Goal: Task Accomplishment & Management: Manage account settings

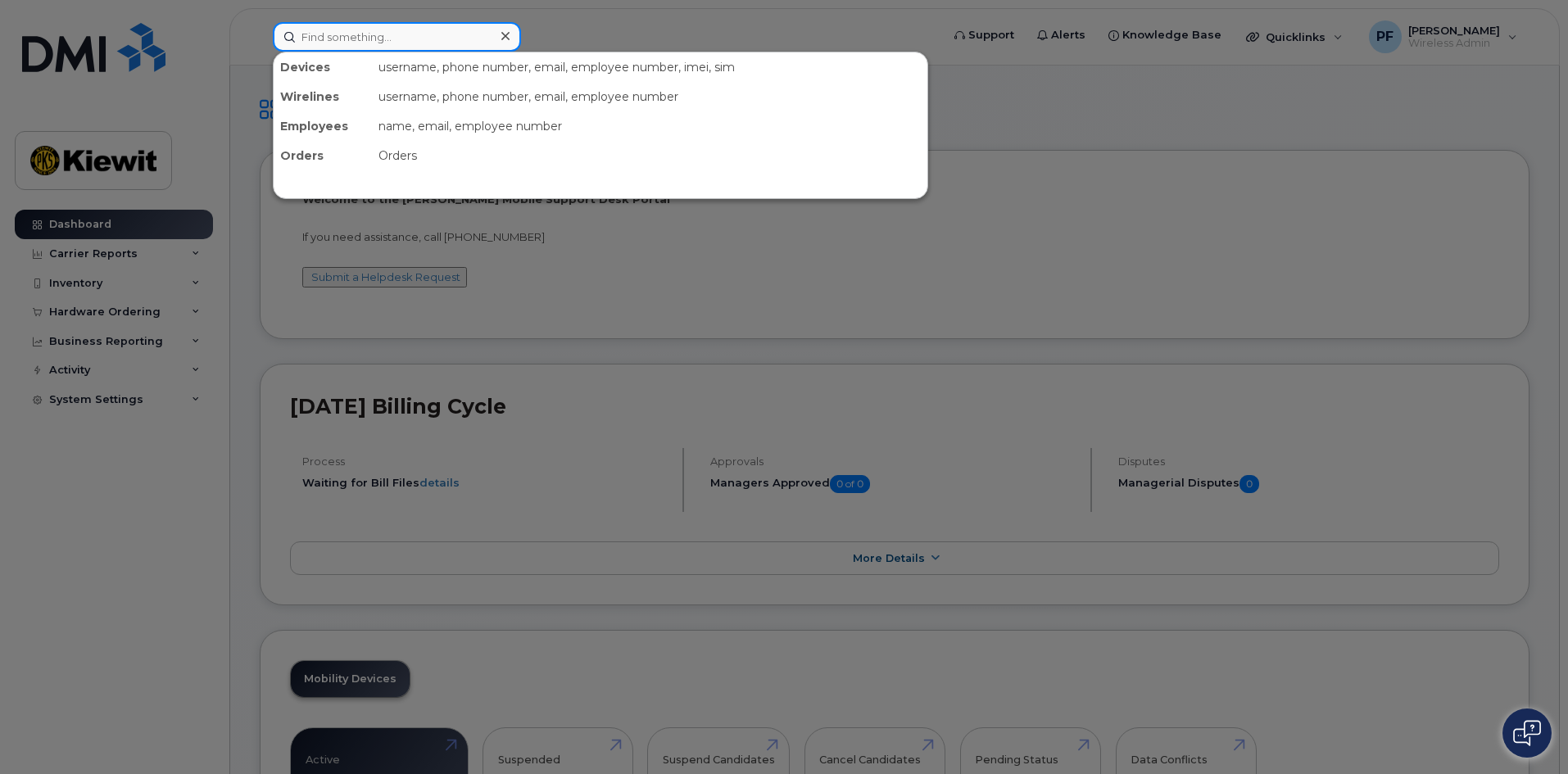
click at [399, 41] on input at bounding box center [396, 37] width 248 height 30
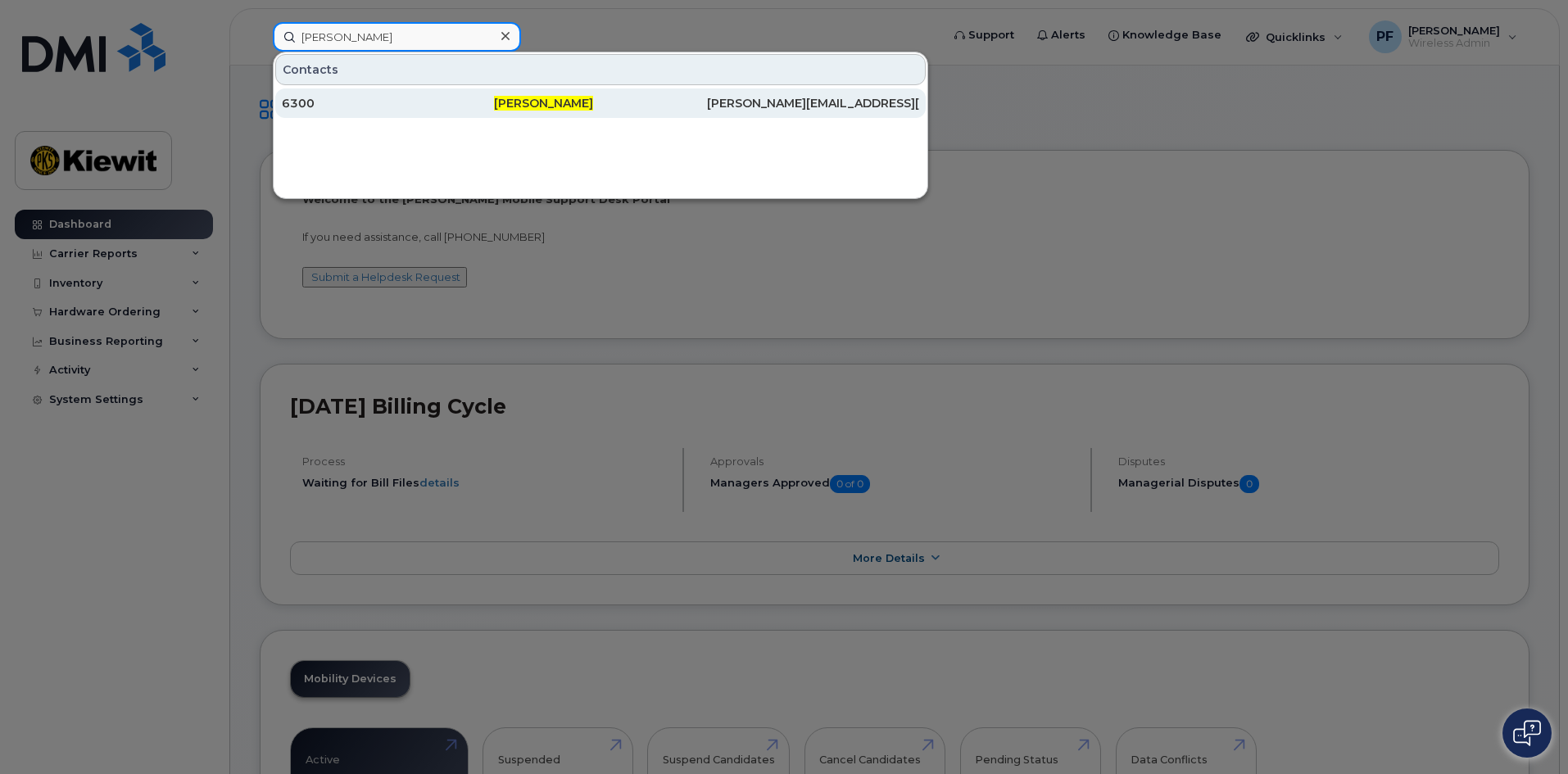
type input "[PERSON_NAME]"
click at [385, 108] on div "6300" at bounding box center [387, 103] width 212 height 17
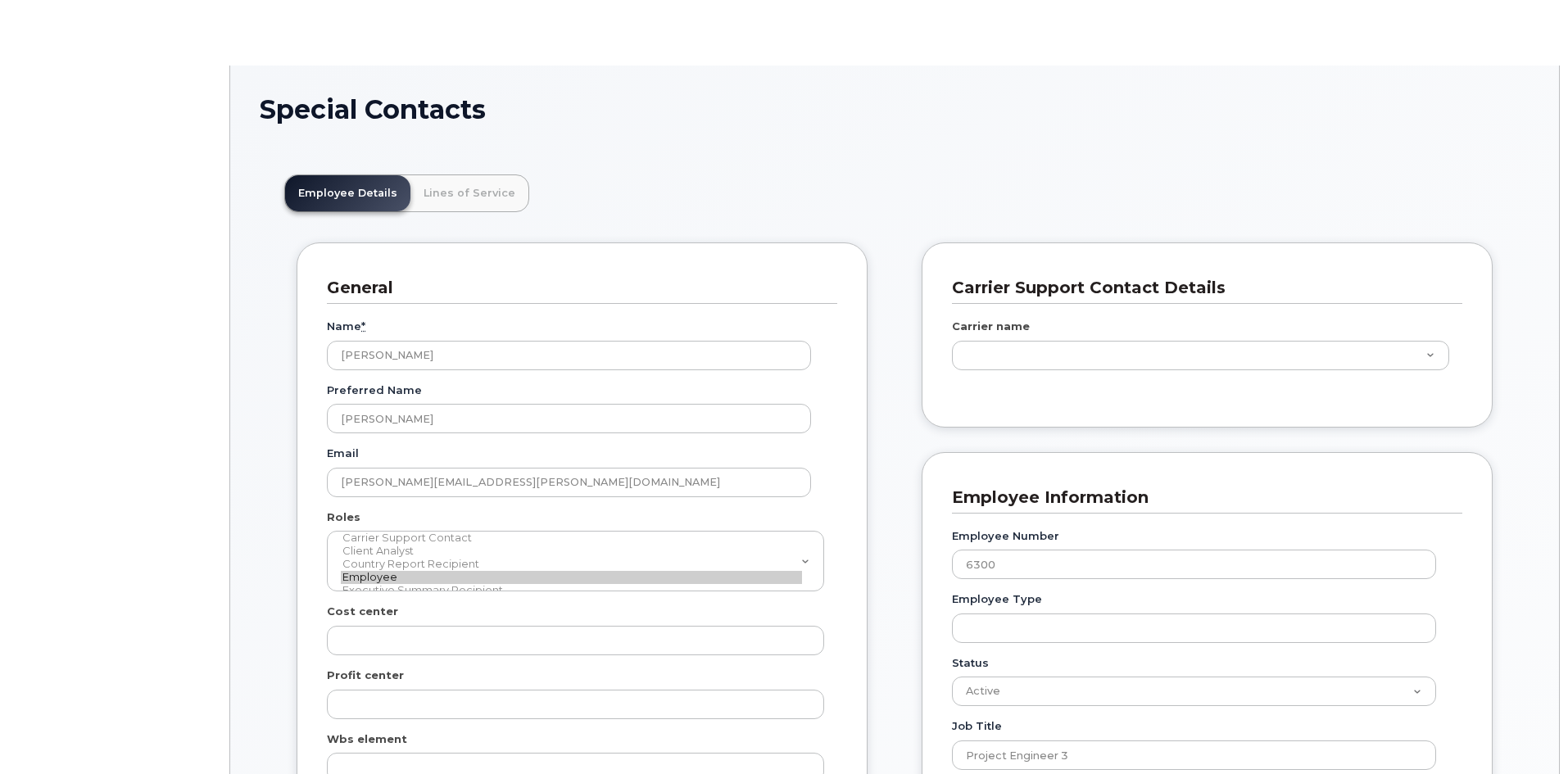
scroll to position [48, 0]
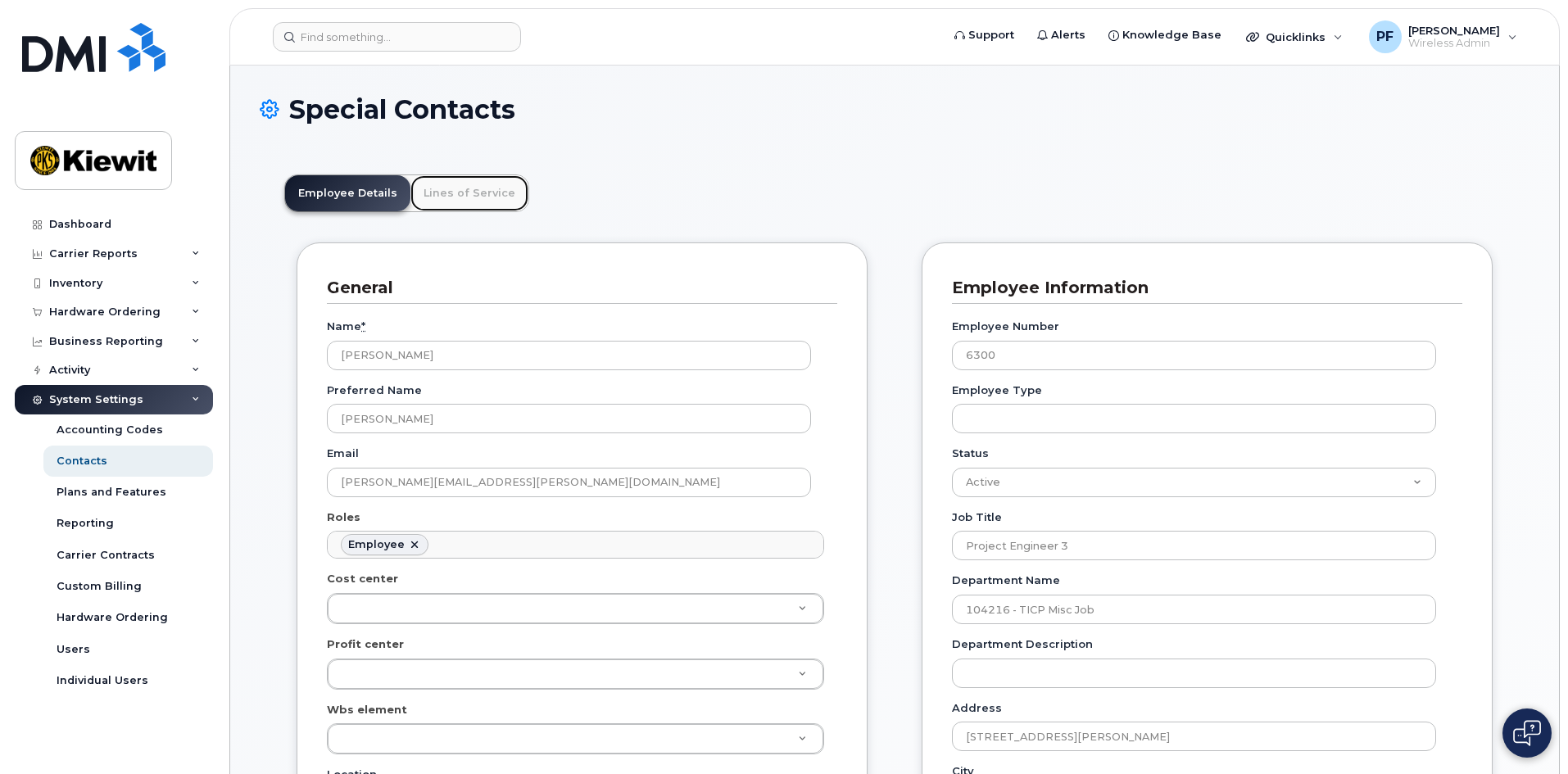
click at [447, 192] on link "Lines of Service" at bounding box center [469, 193] width 118 height 36
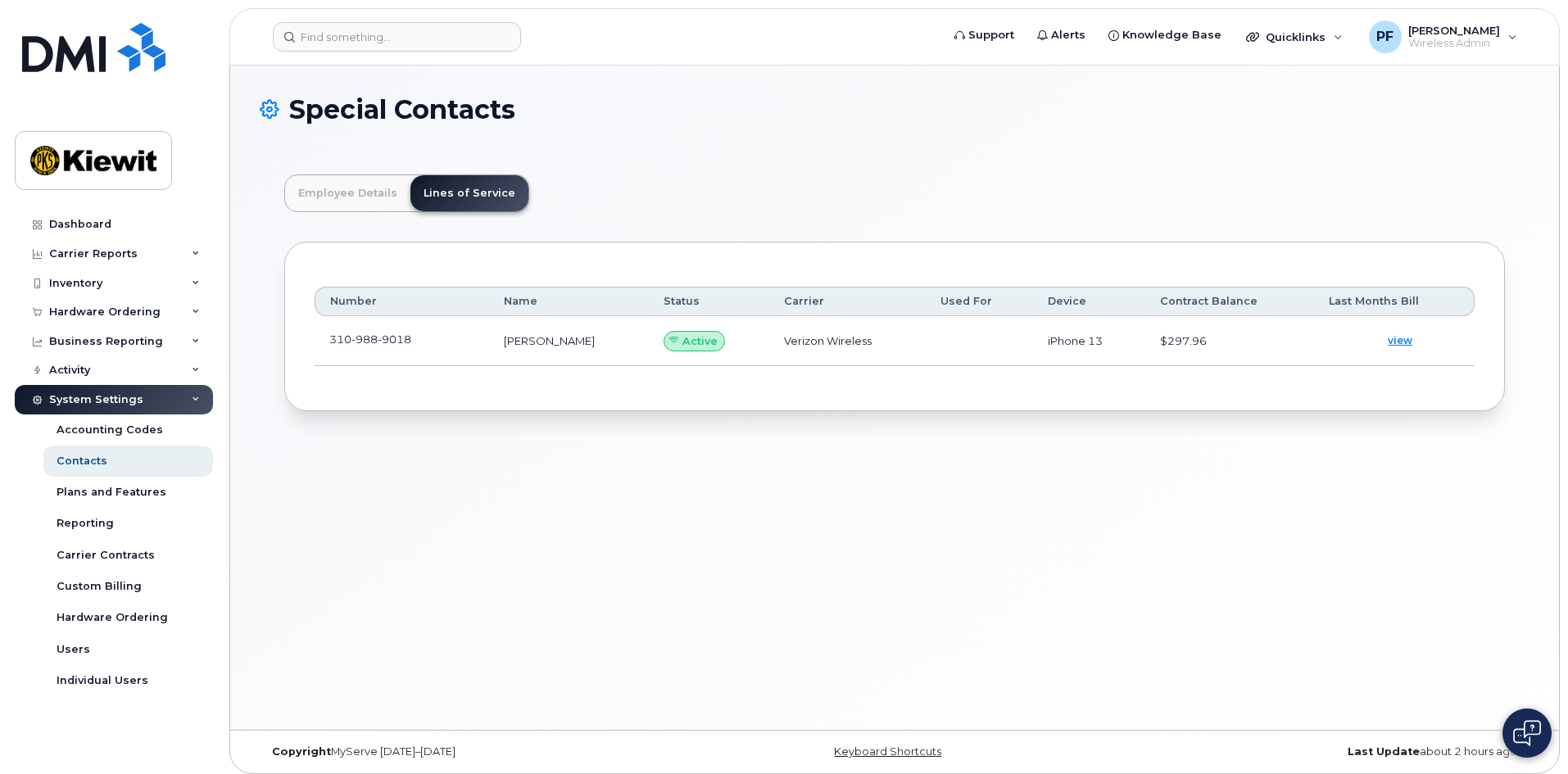
click at [441, 340] on td "310 988 9018" at bounding box center [402, 341] width 174 height 50
click at [429, 339] on span at bounding box center [424, 343] width 13 height 13
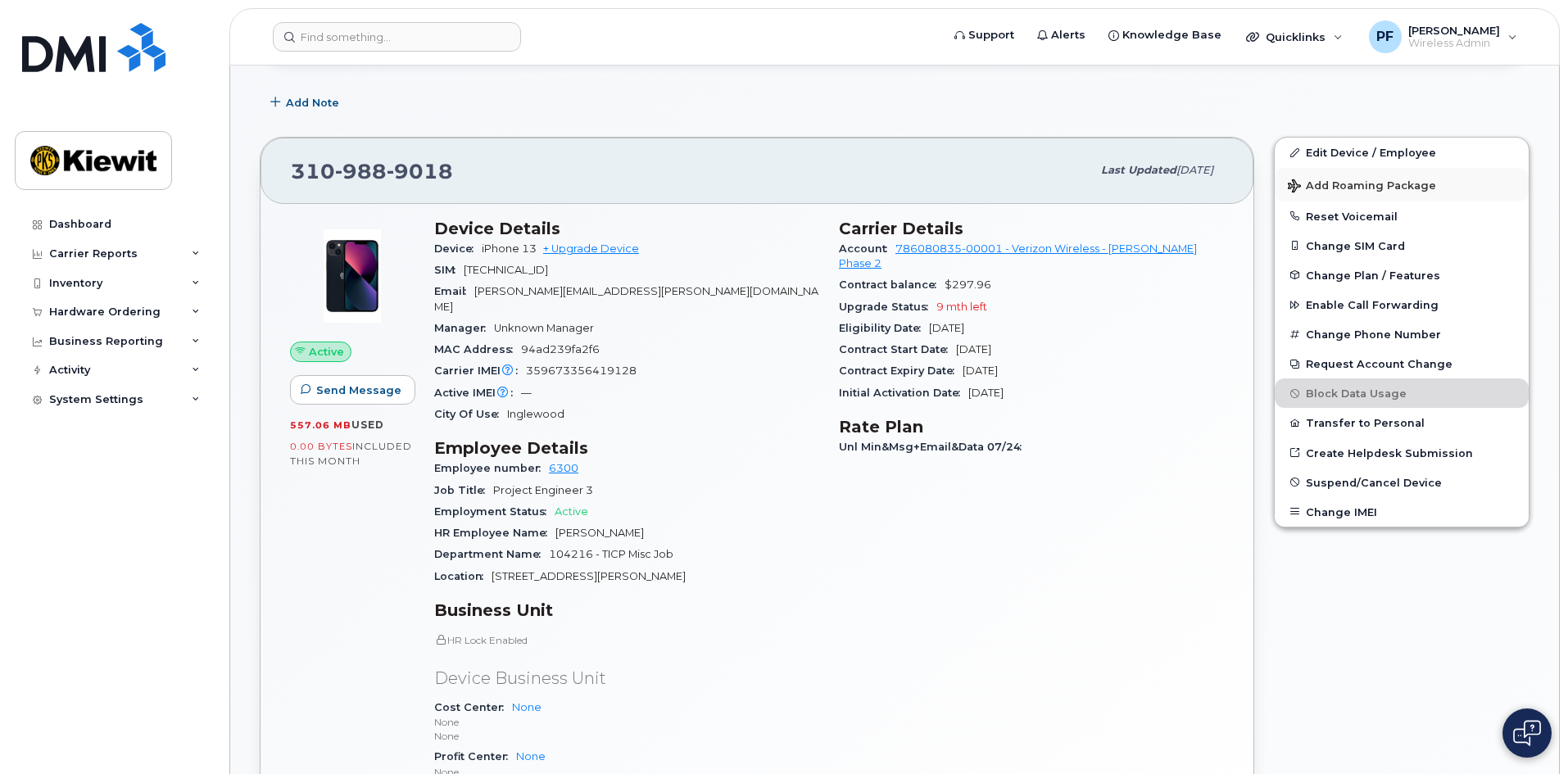
scroll to position [246, 0]
click at [1349, 155] on link "Edit Device / Employee" at bounding box center [1402, 154] width 254 height 30
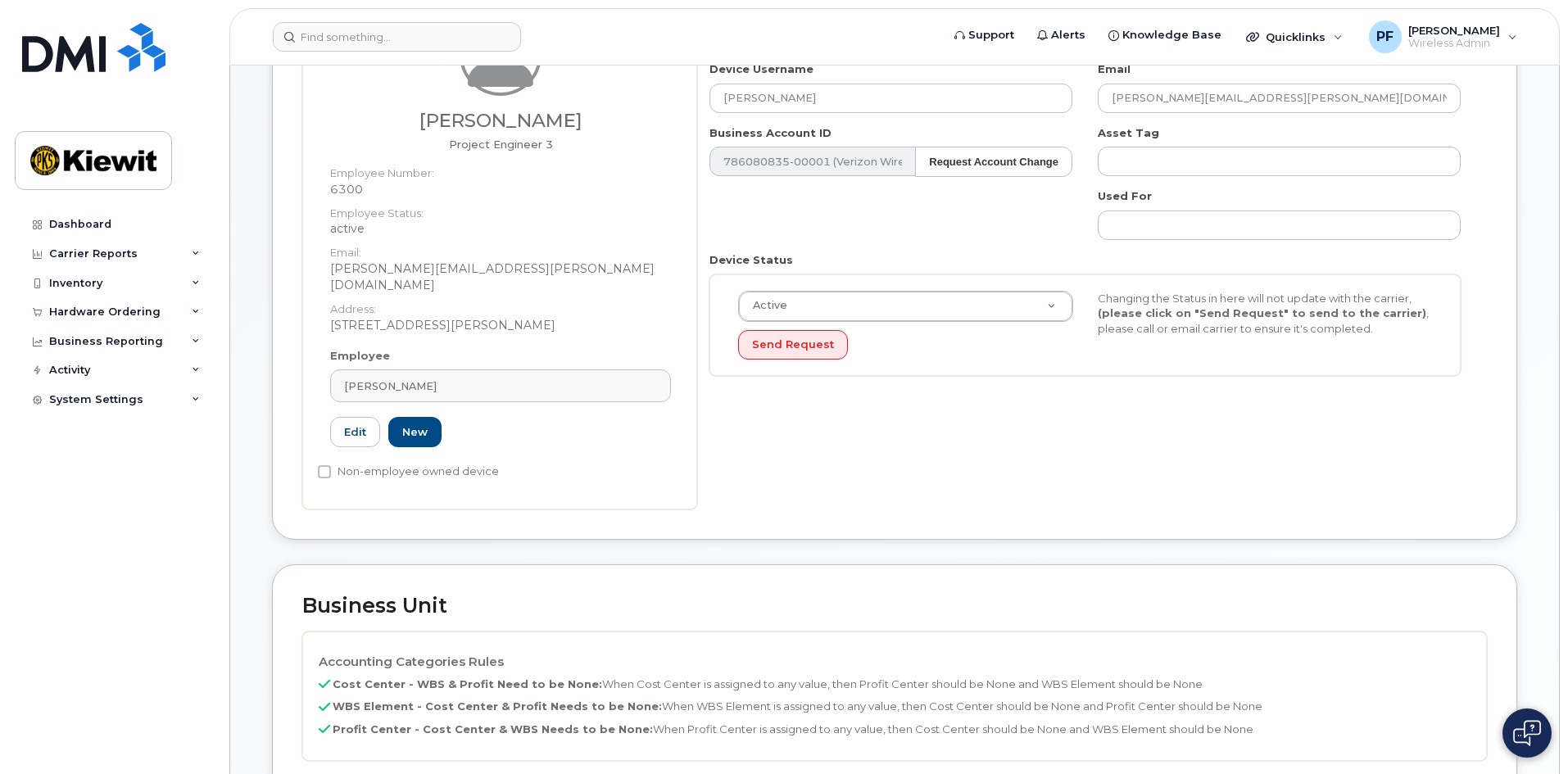
scroll to position [573, 0]
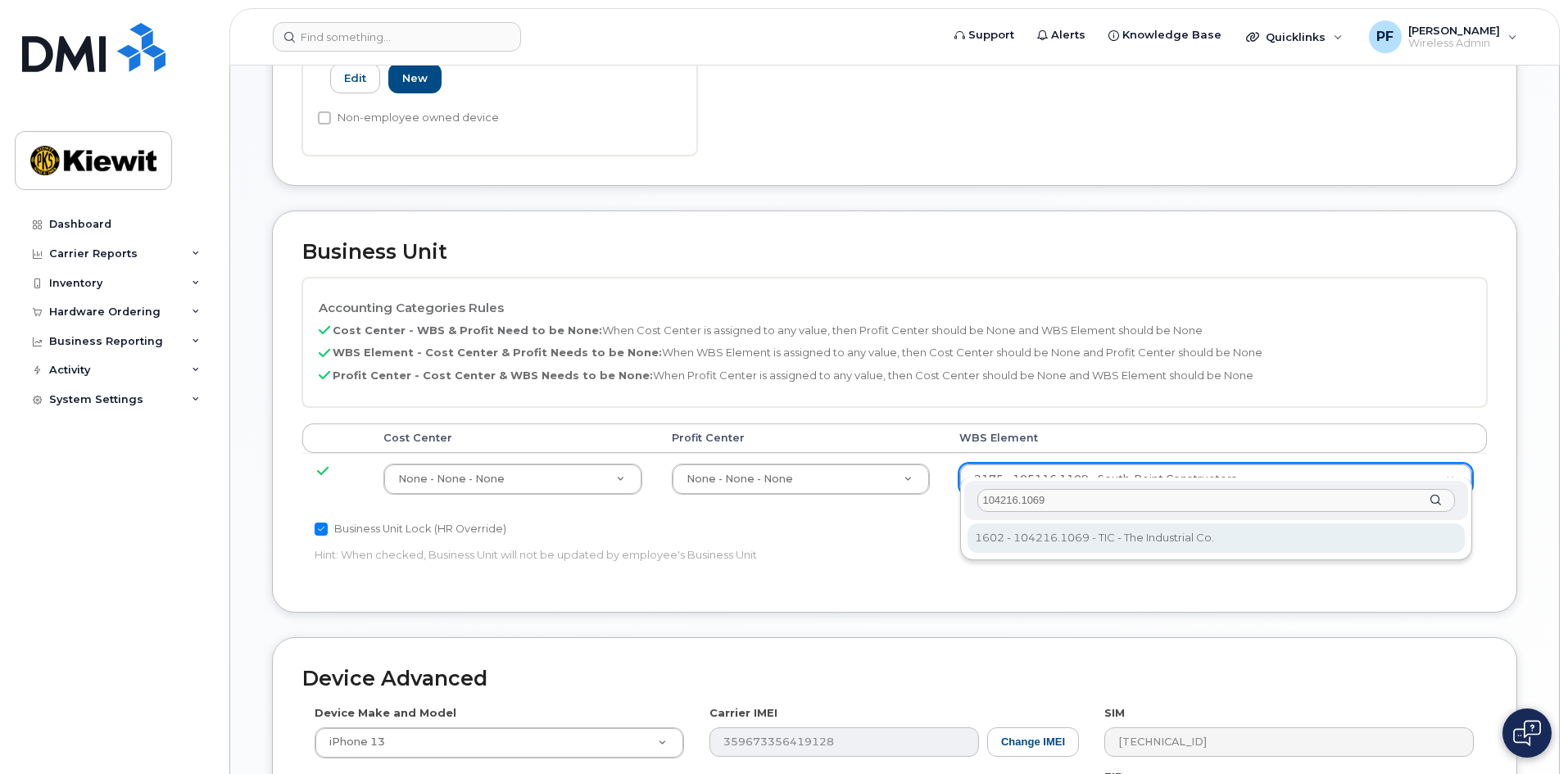
type input "104216.1069"
type input "35003037"
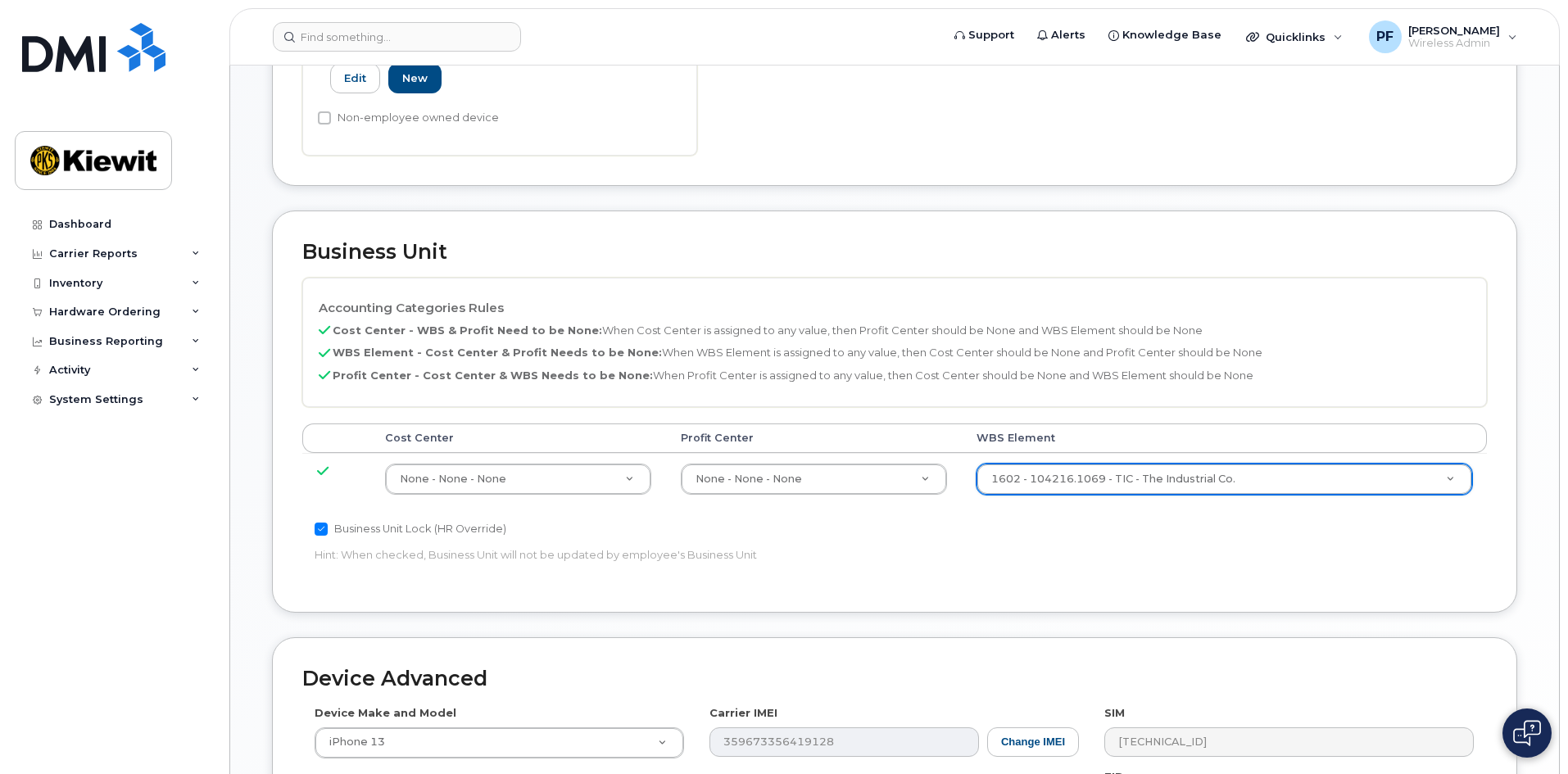
scroll to position [909, 0]
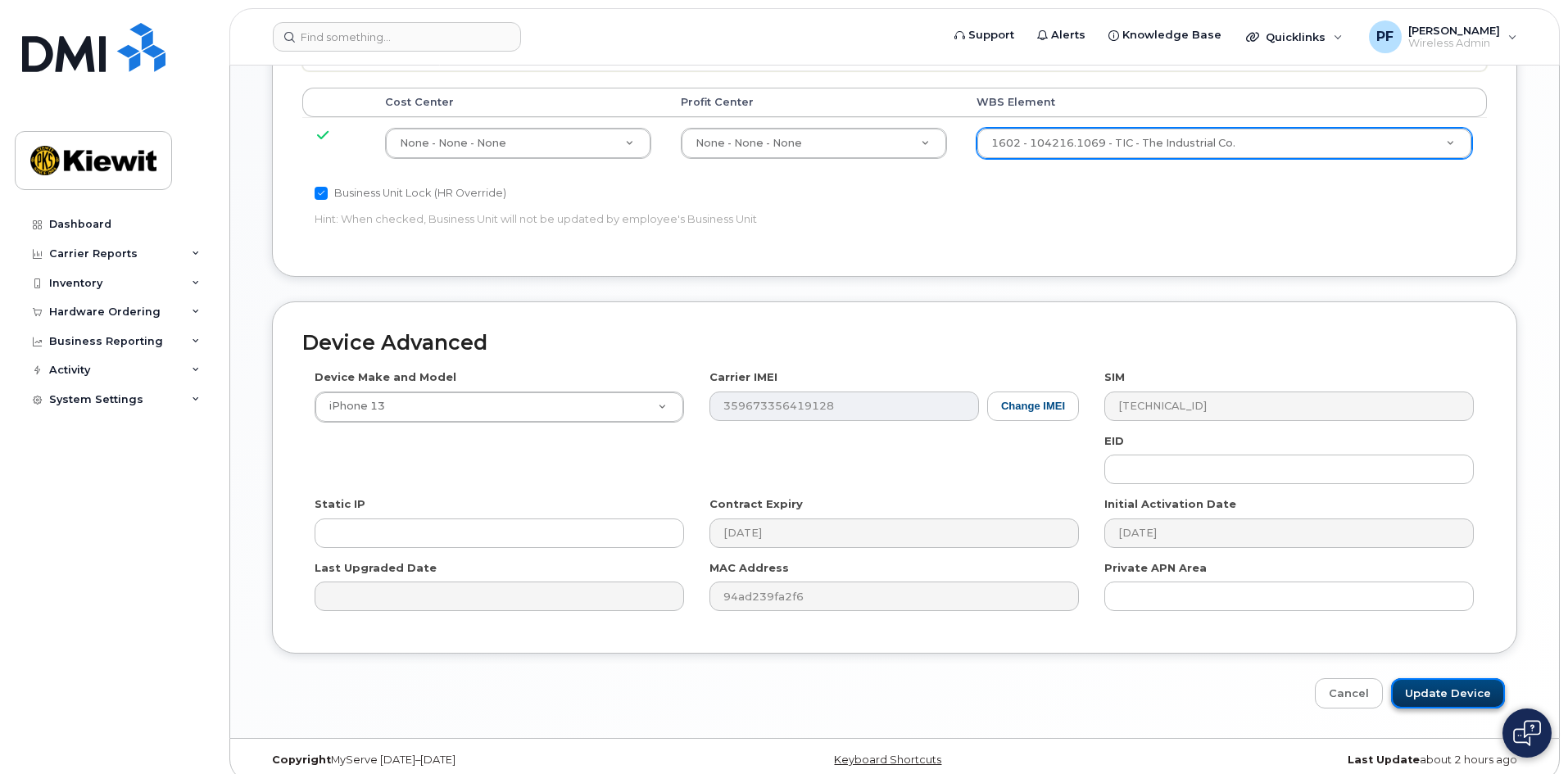
click at [1483, 678] on input "Update Device" at bounding box center [1448, 693] width 114 height 30
type input "Saving..."
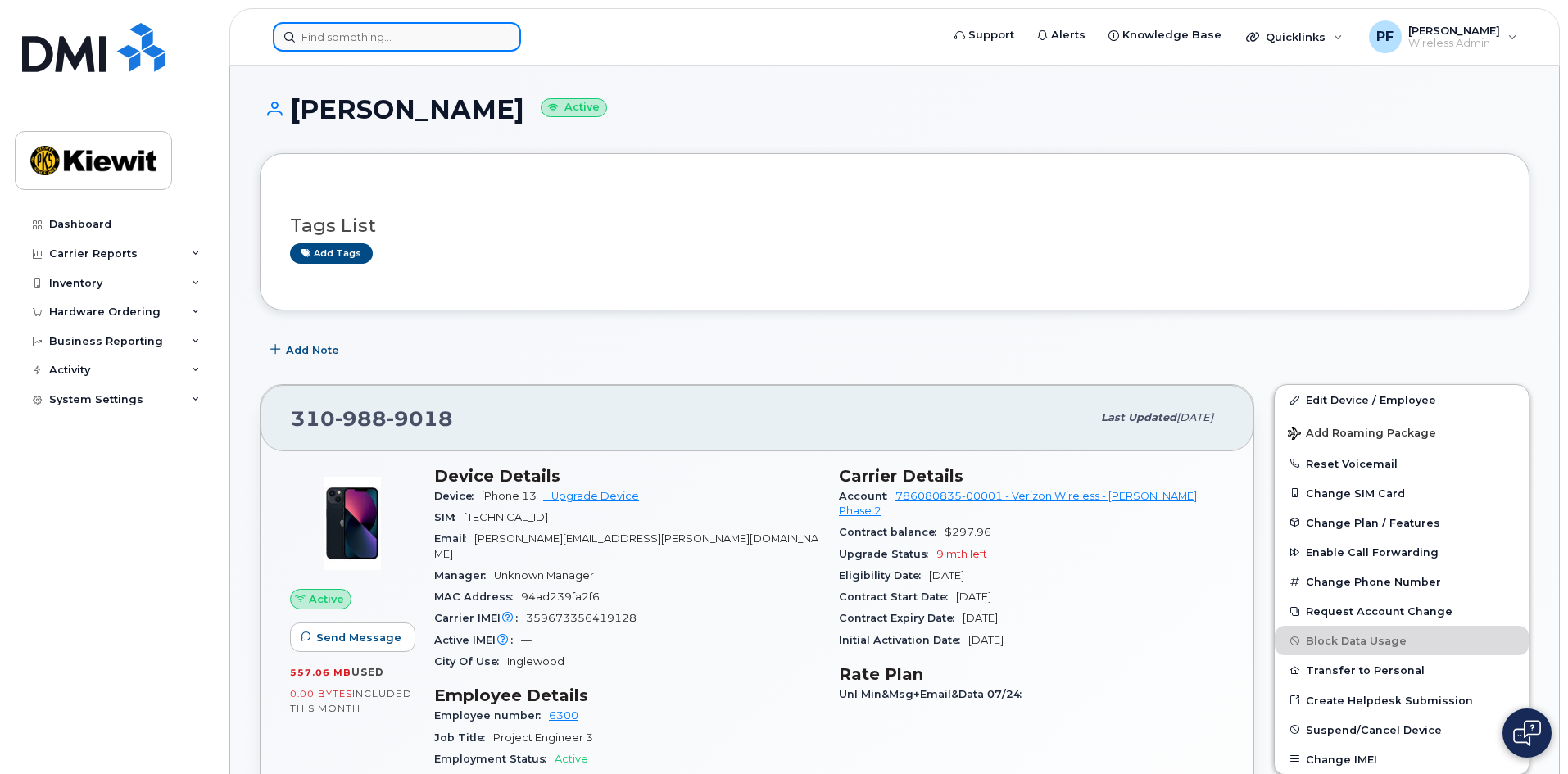
click at [415, 45] on input at bounding box center [396, 37] width 248 height 30
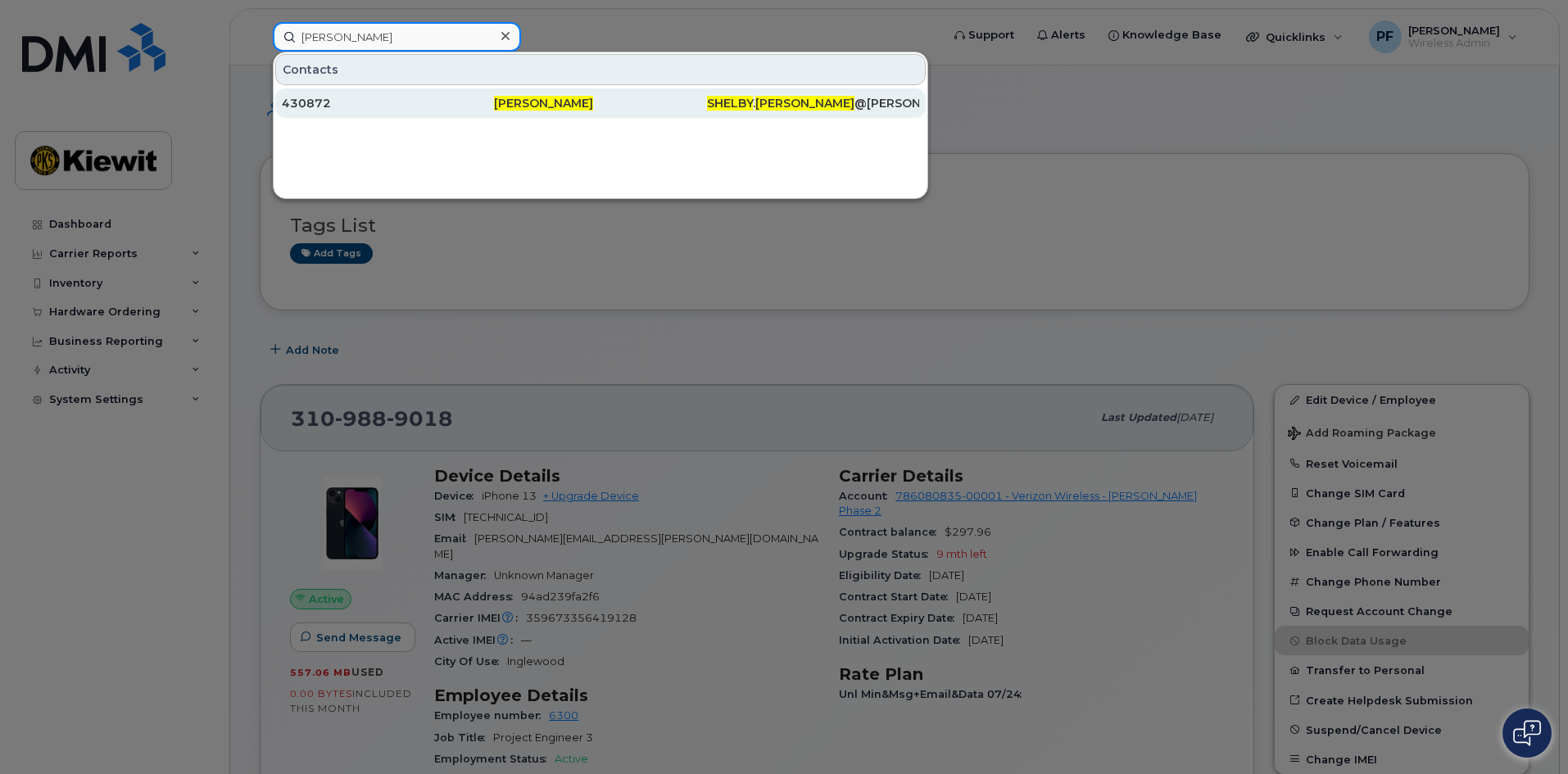
type input "shelby pytko"
click at [494, 115] on div "430872" at bounding box center [600, 104] width 212 height 30
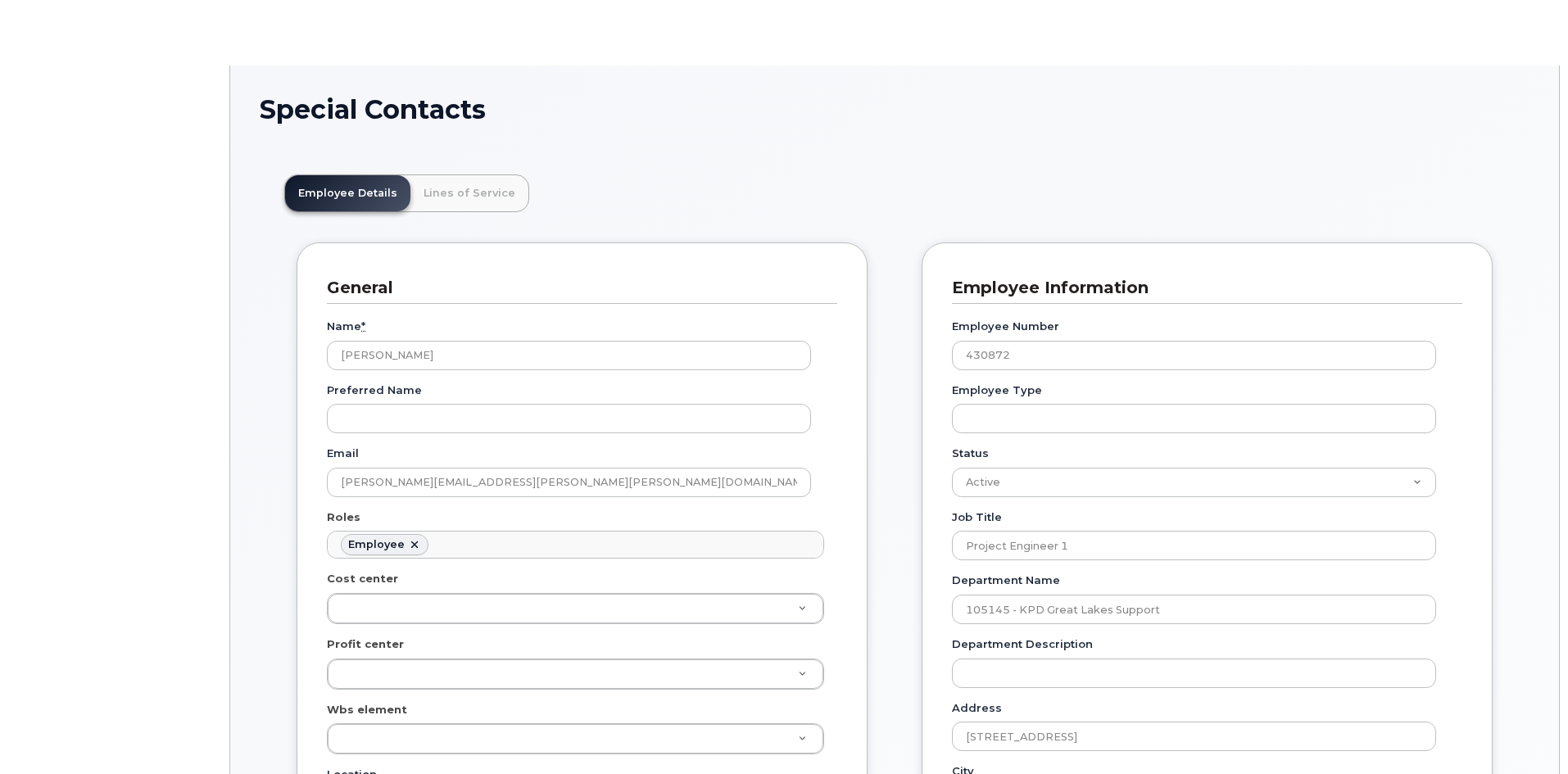
scroll to position [48, 0]
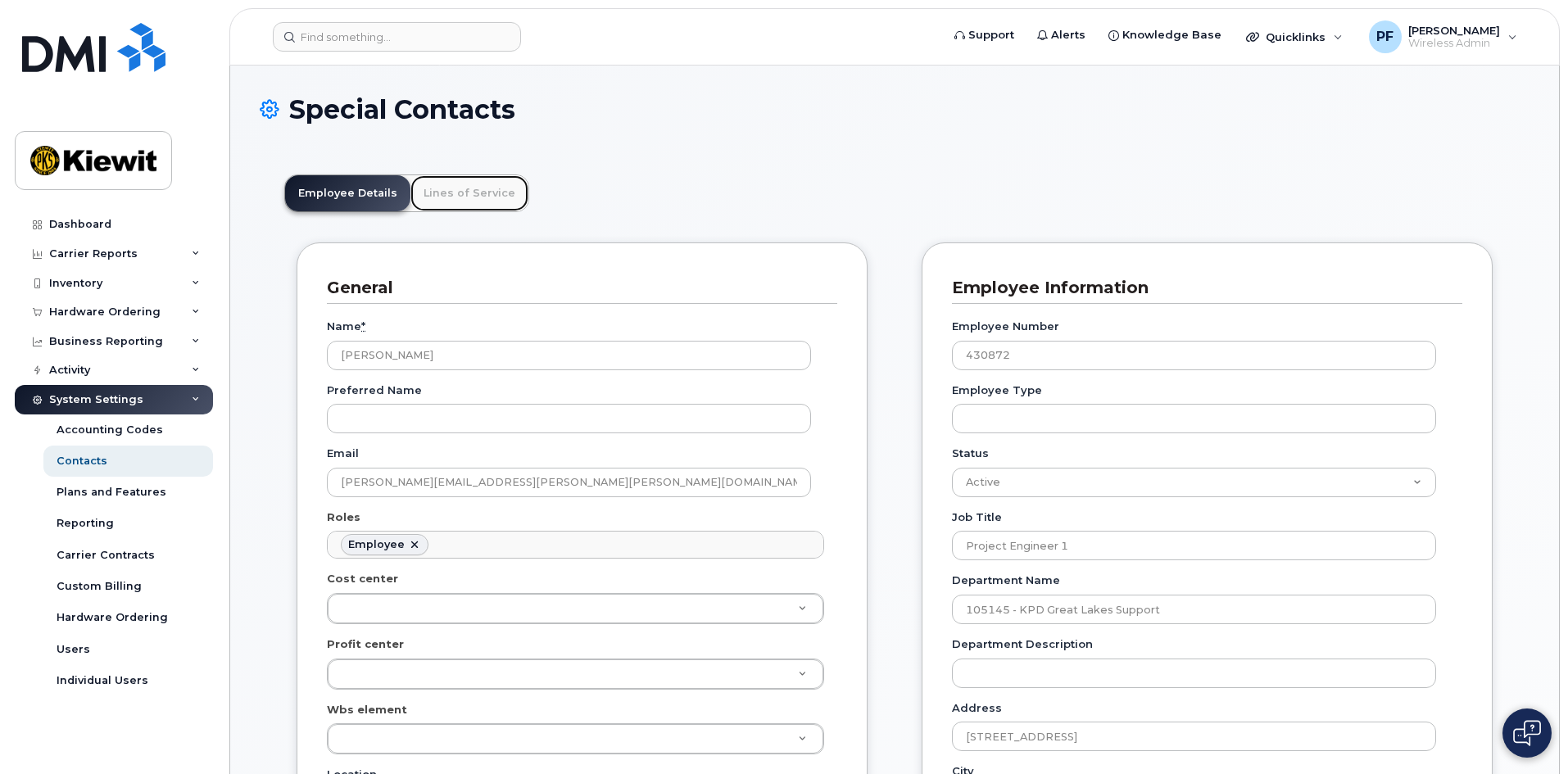
click at [456, 195] on link "Lines of Service" at bounding box center [469, 193] width 118 height 36
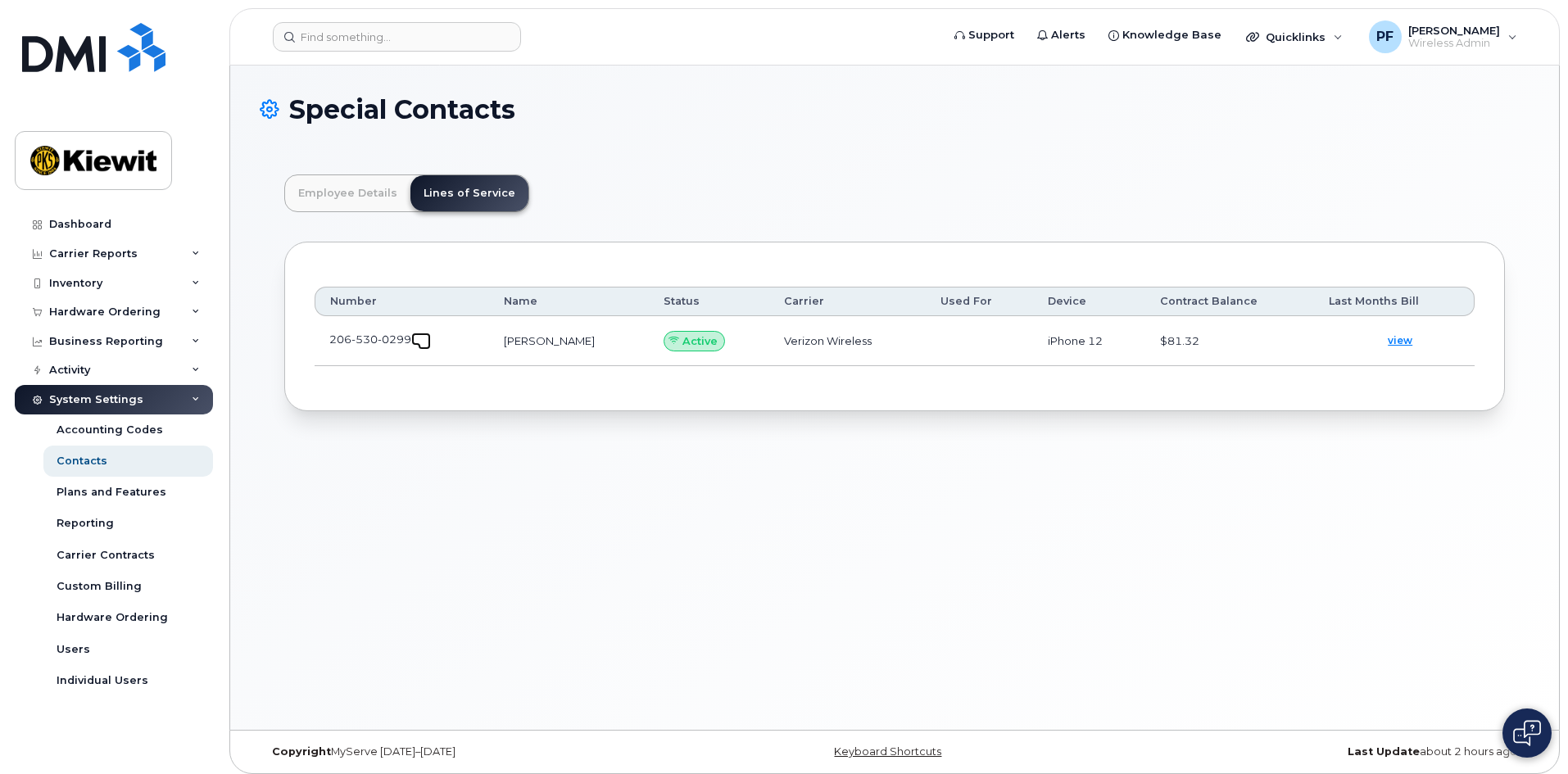
click at [421, 336] on span at bounding box center [424, 343] width 13 height 13
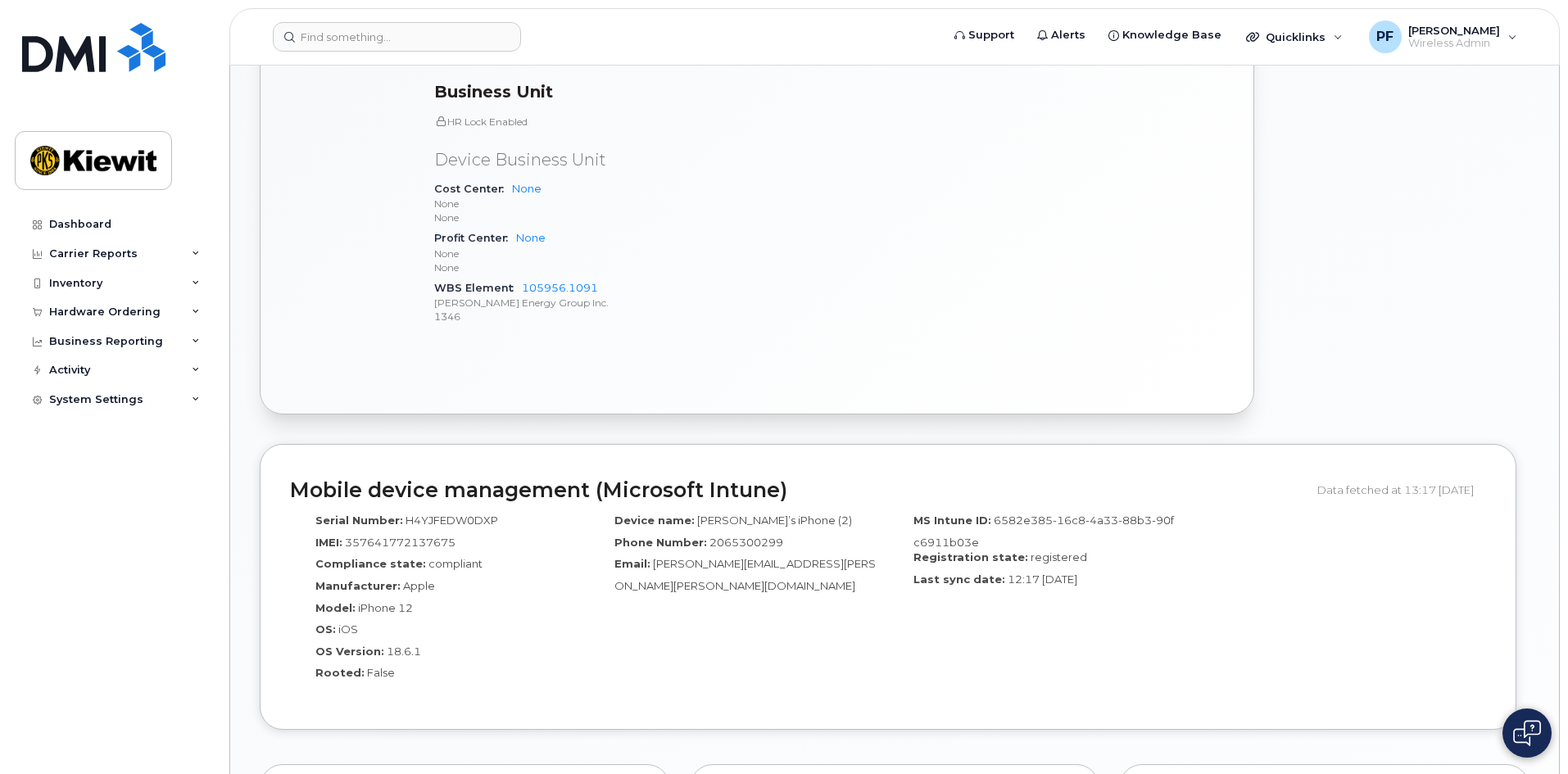
scroll to position [819, 0]
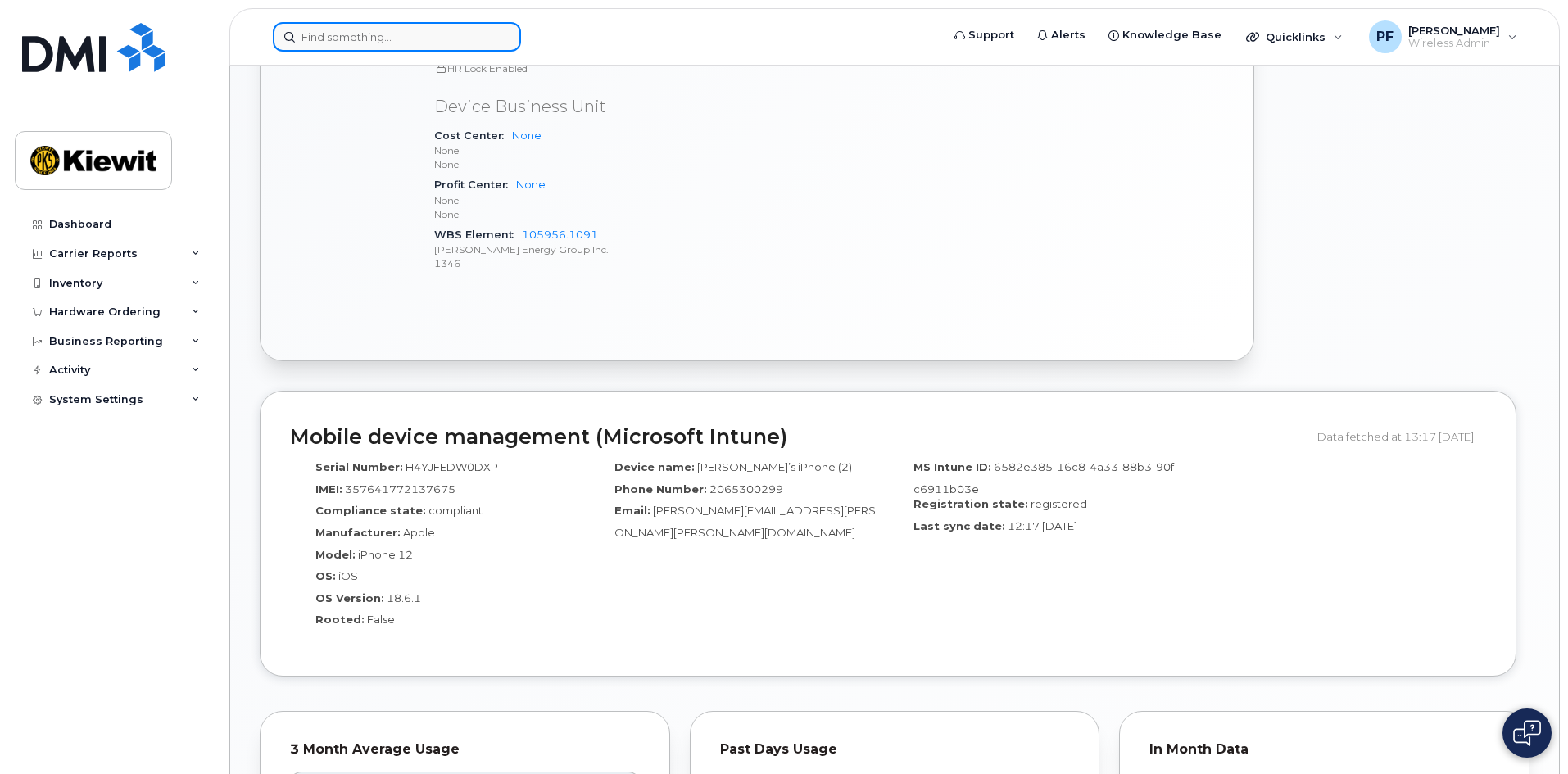
click at [382, 37] on input at bounding box center [396, 37] width 248 height 30
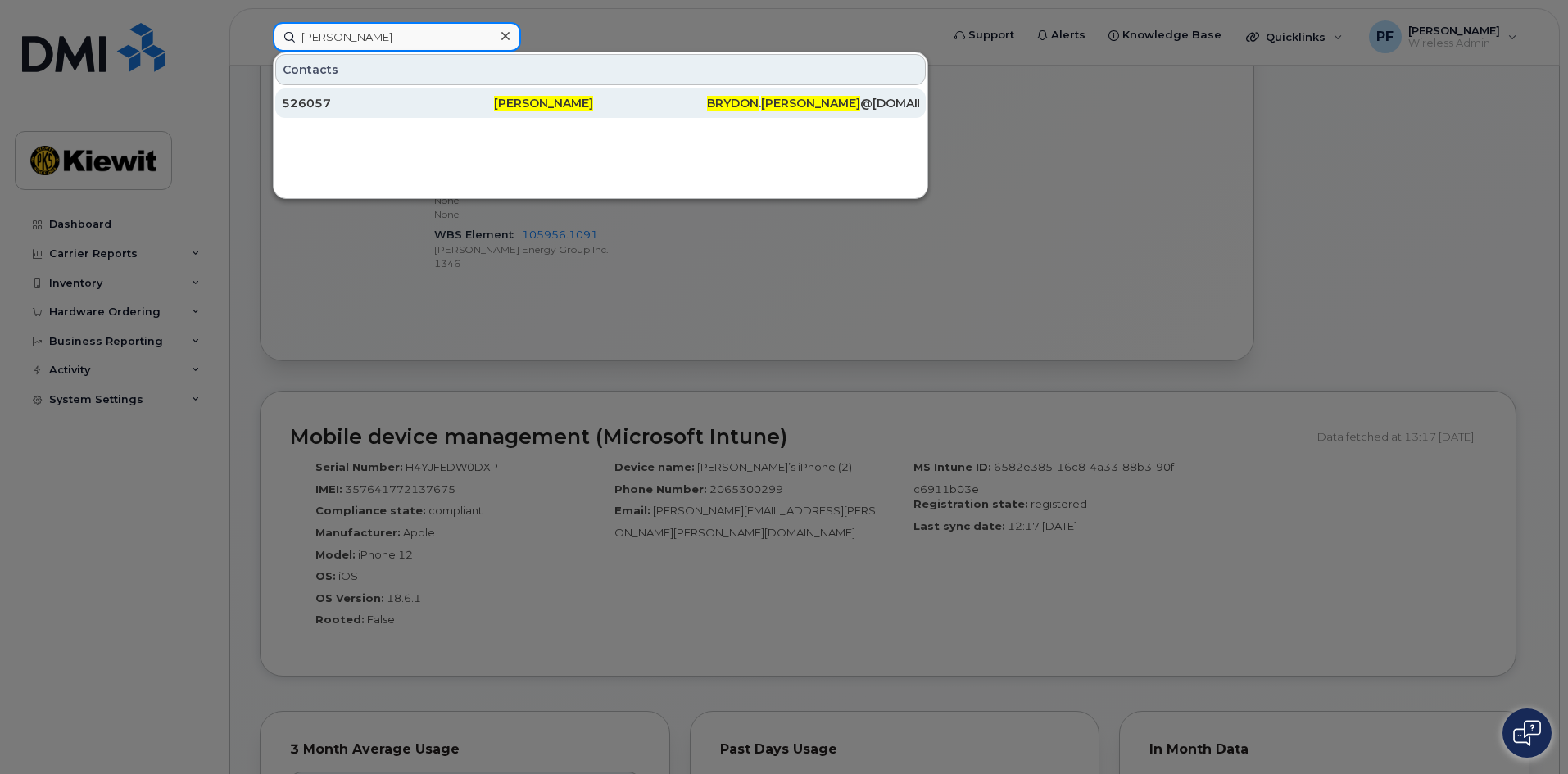
type input "brydon mabry"
click at [336, 107] on div "526057" at bounding box center [387, 103] width 212 height 17
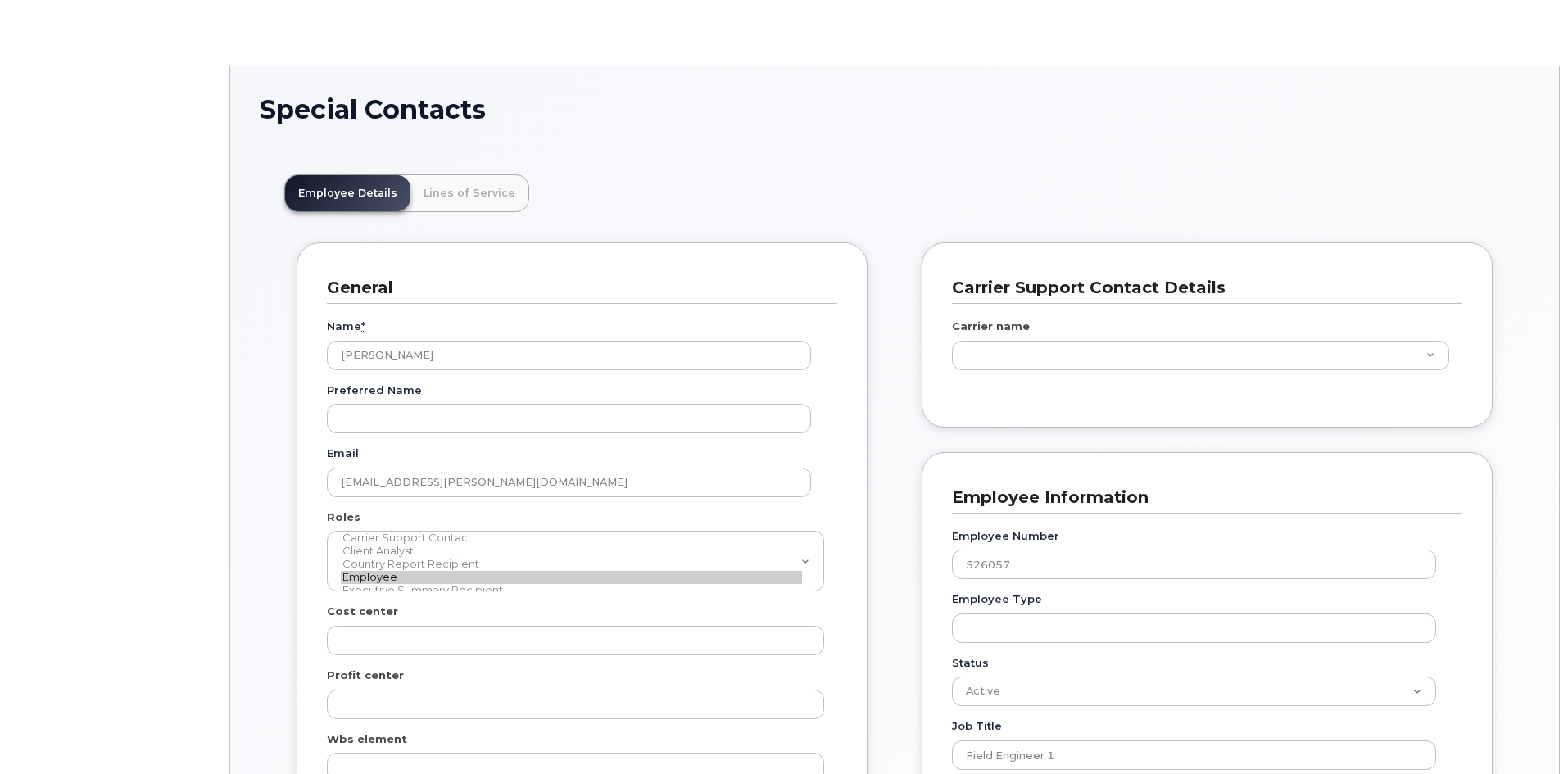
scroll to position [48, 0]
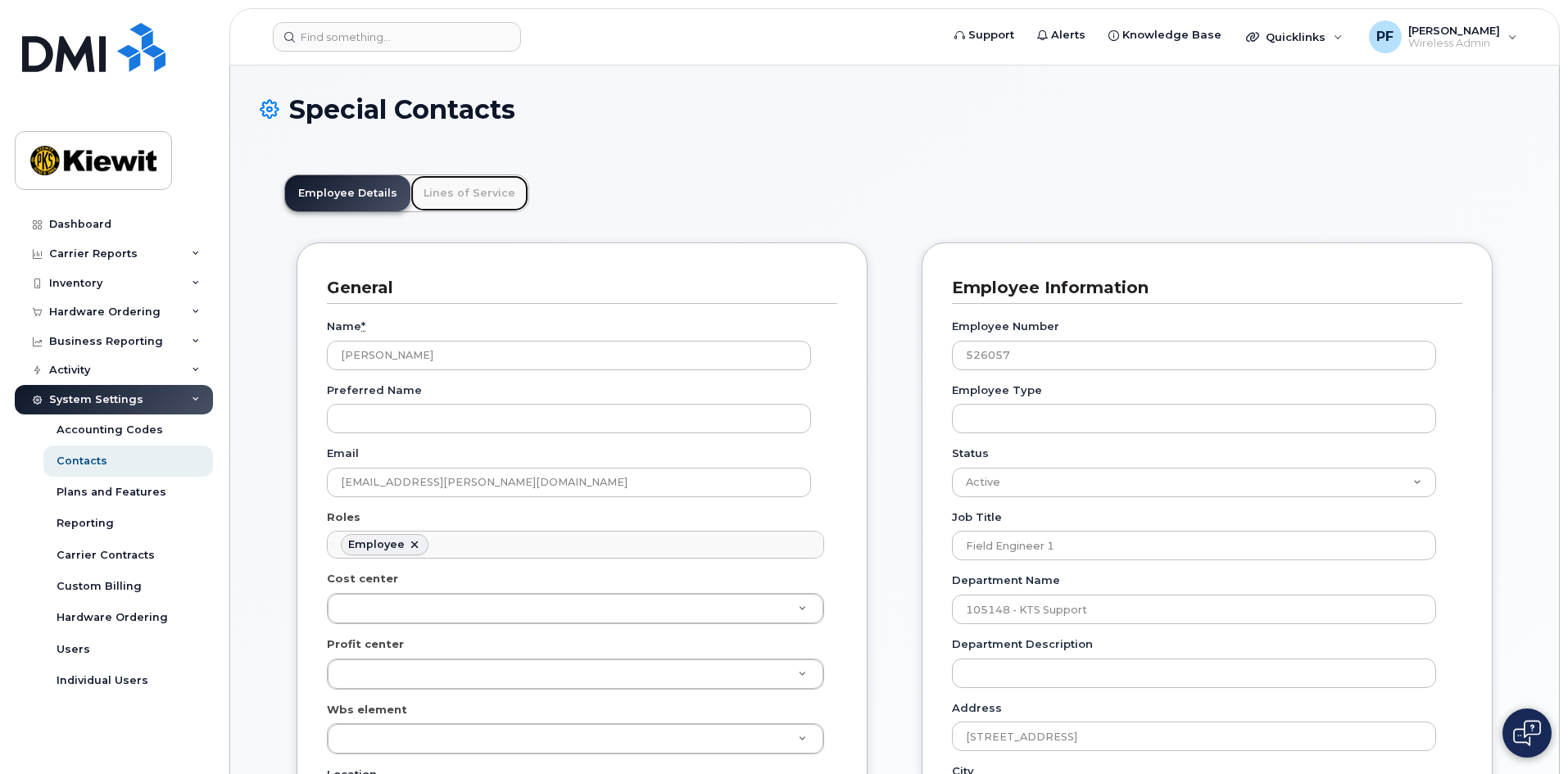
click at [458, 196] on link "Lines of Service" at bounding box center [469, 193] width 118 height 36
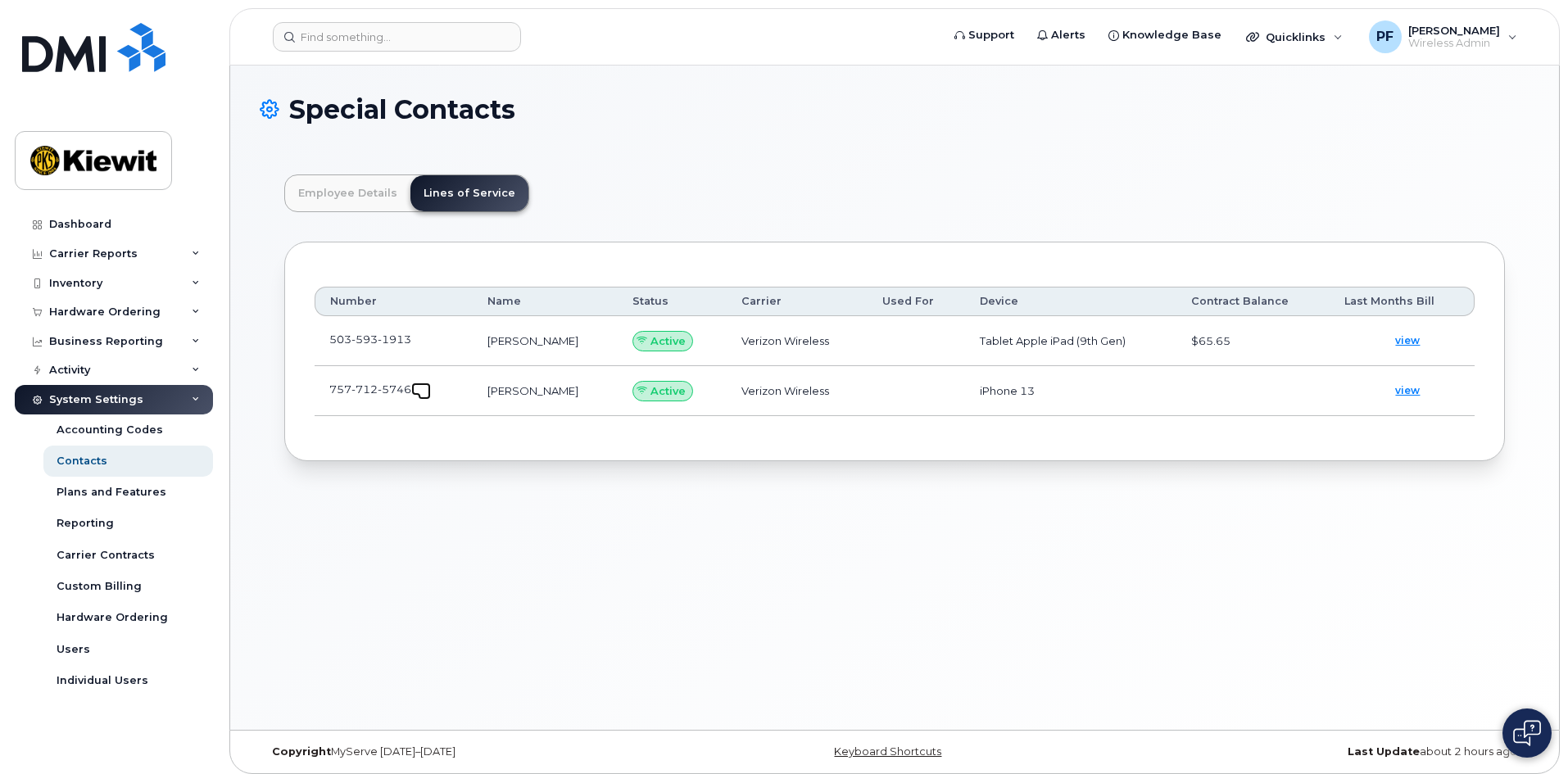
click at [430, 390] on span at bounding box center [424, 394] width 13 height 13
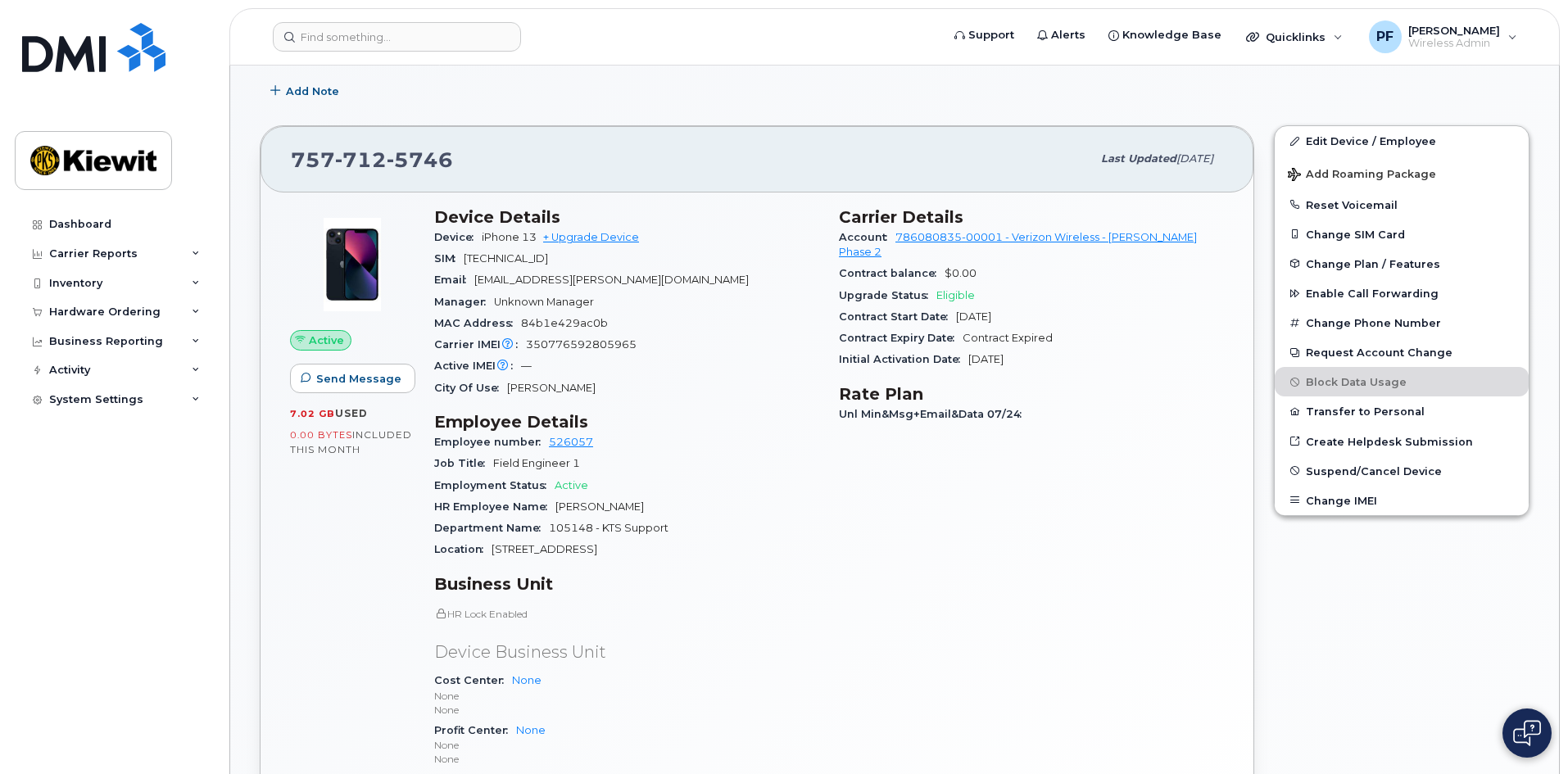
scroll to position [394, 0]
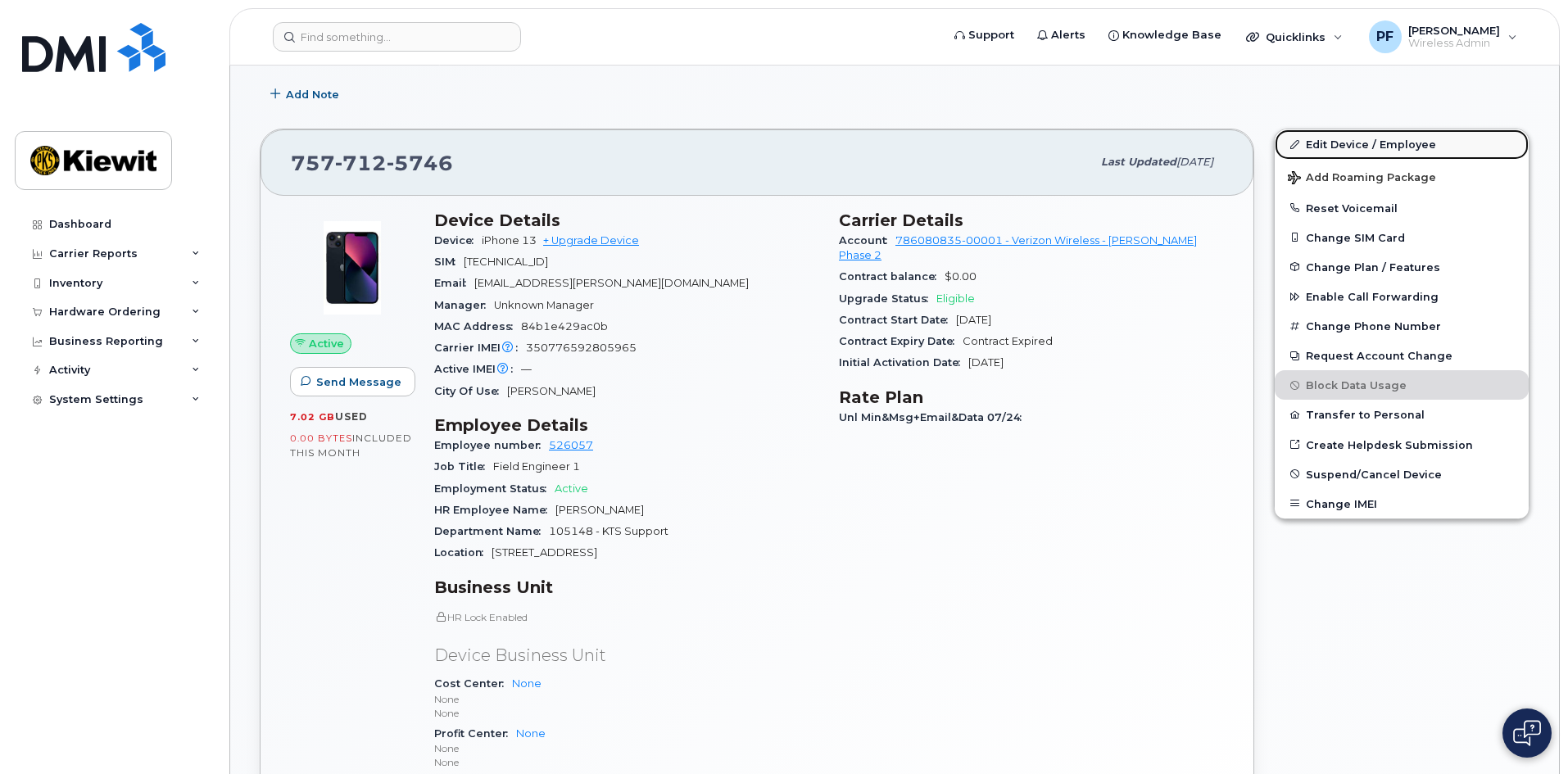
click at [1350, 143] on link "Edit Device / Employee" at bounding box center [1402, 145] width 254 height 30
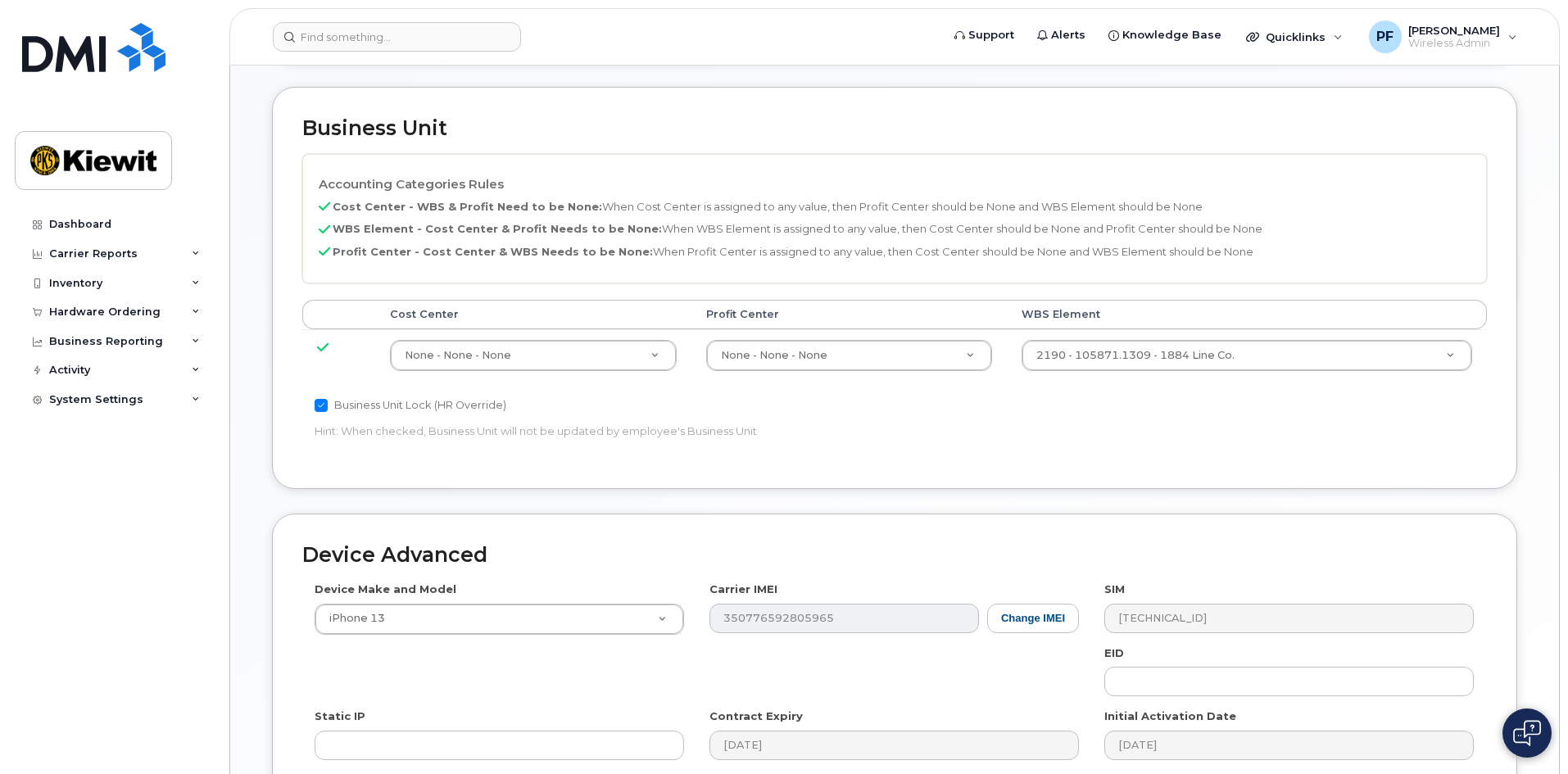
scroll to position [737, 0]
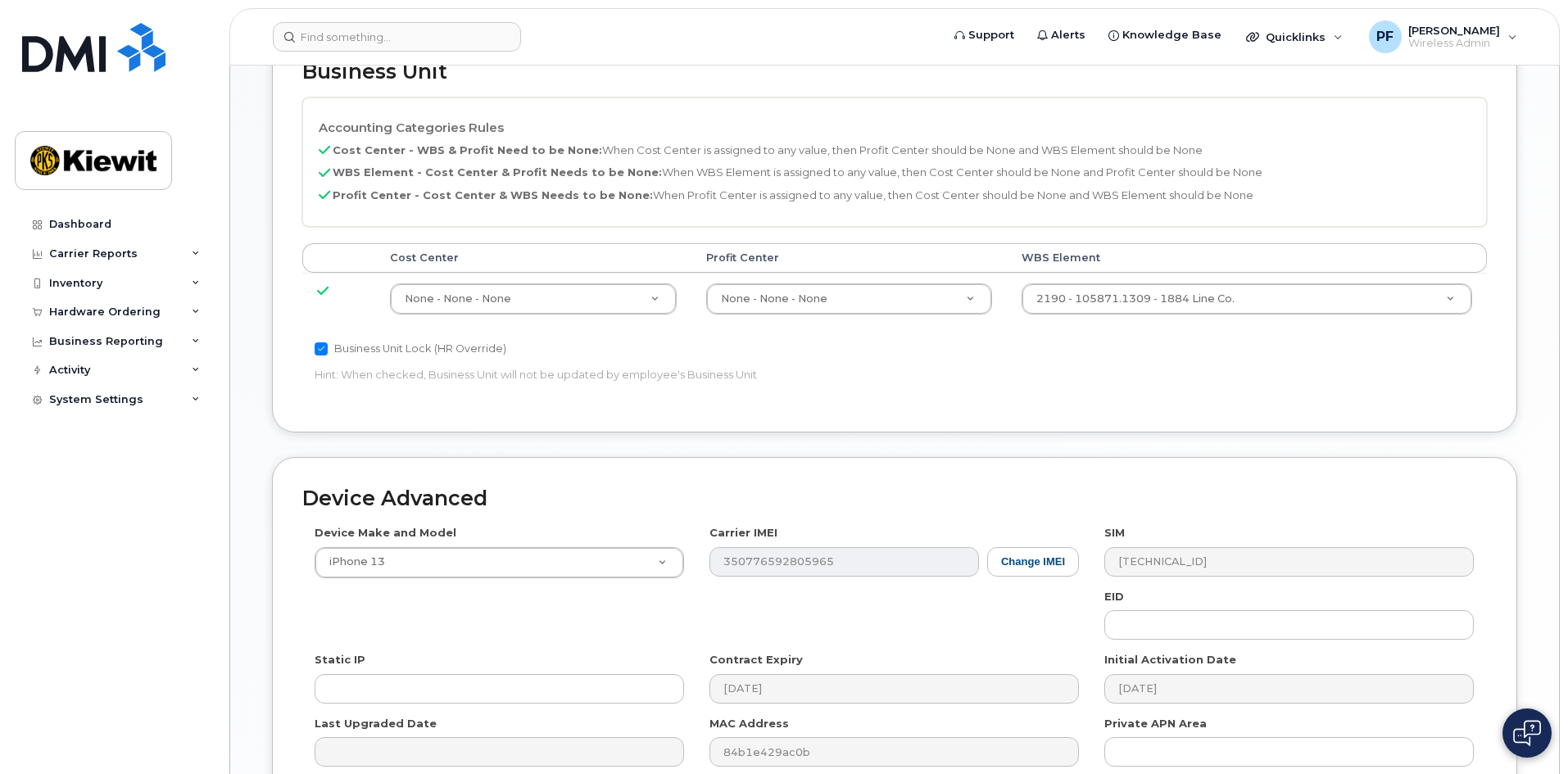
click at [1079, 276] on td "2190 - 105871.1309 - 1884 Line Co. 30270108" at bounding box center [1247, 298] width 480 height 51
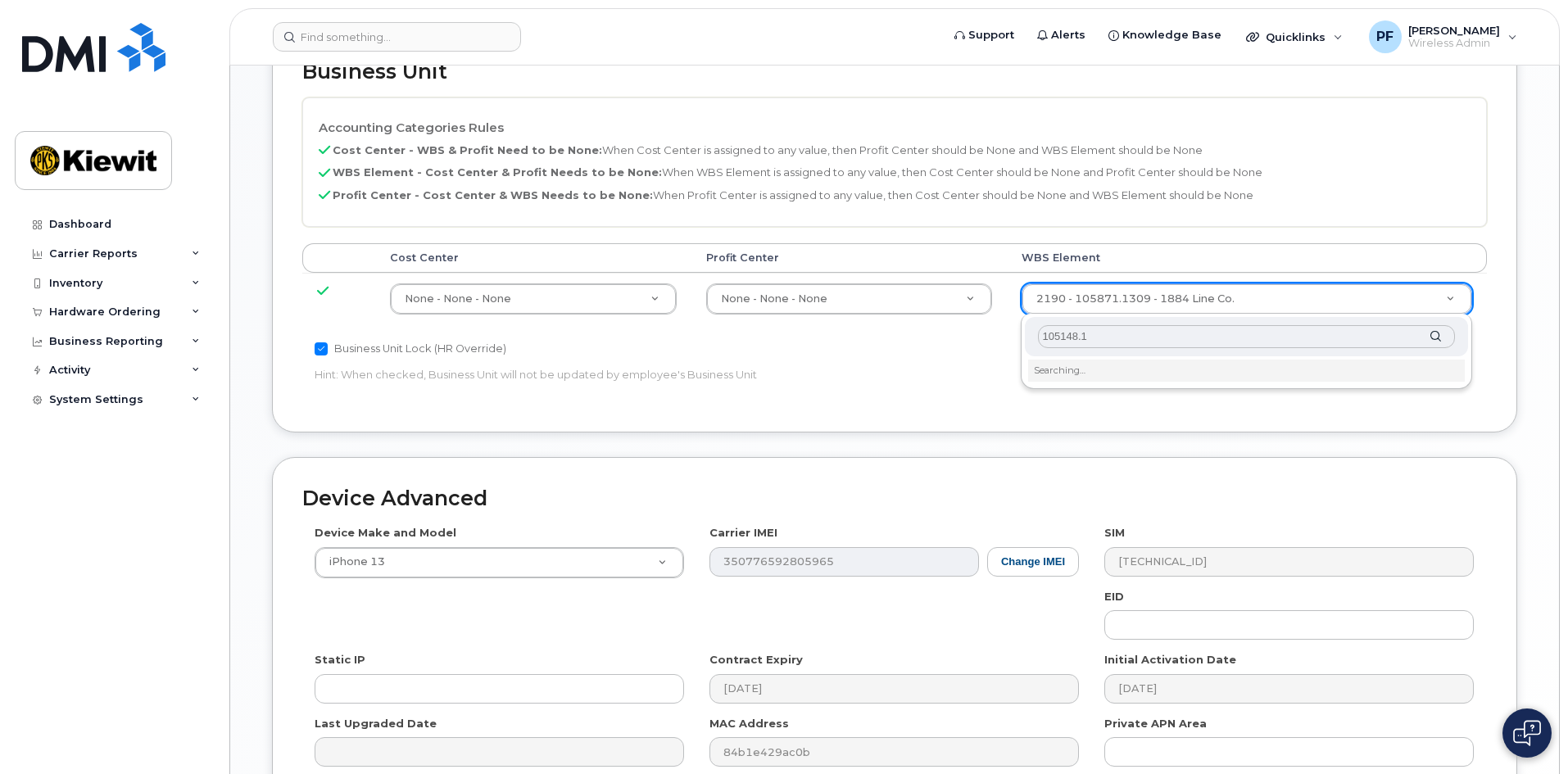
type input "105148."
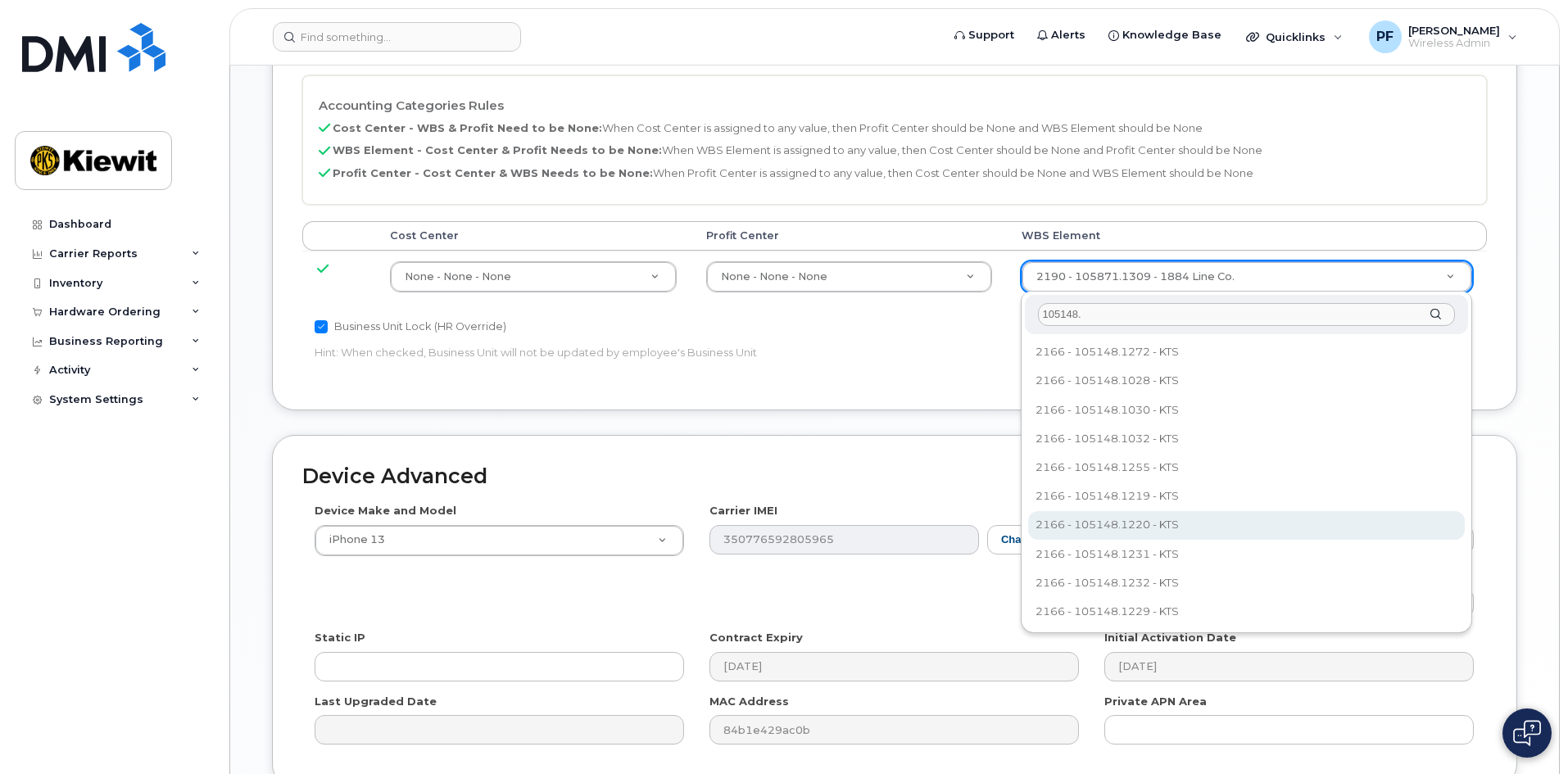
scroll to position [746, 0]
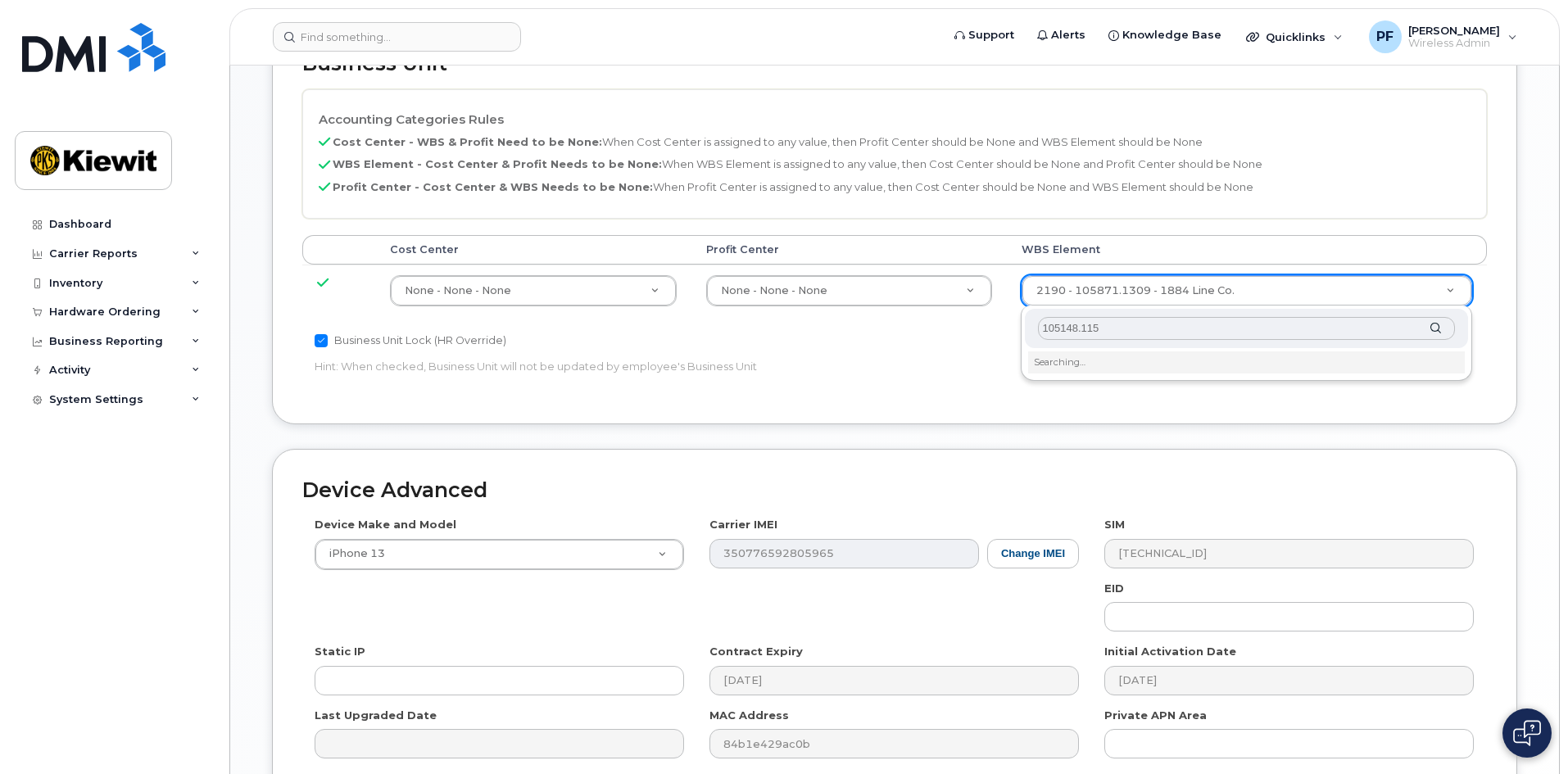
type input "105148.1152"
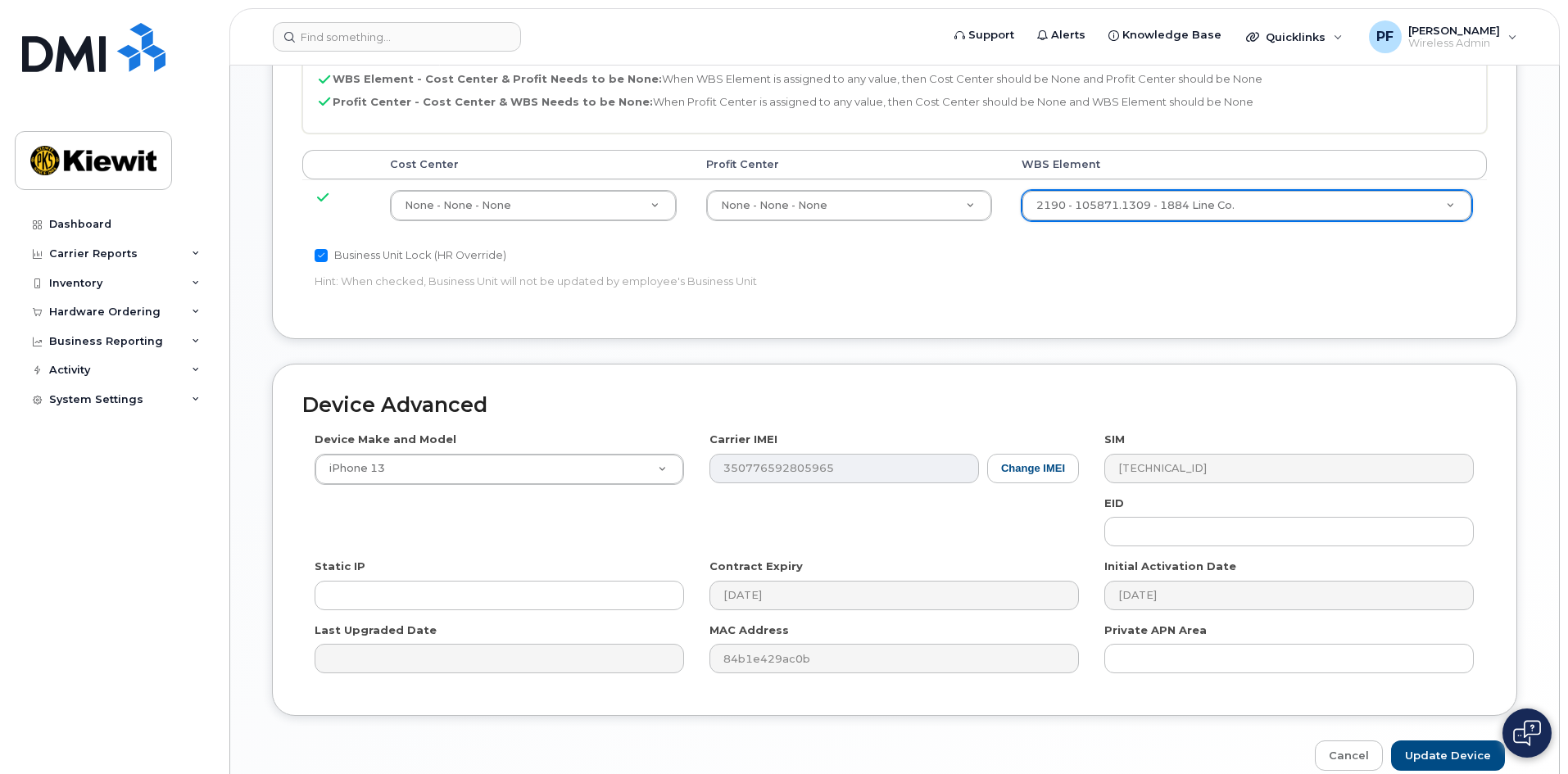
scroll to position [909, 0]
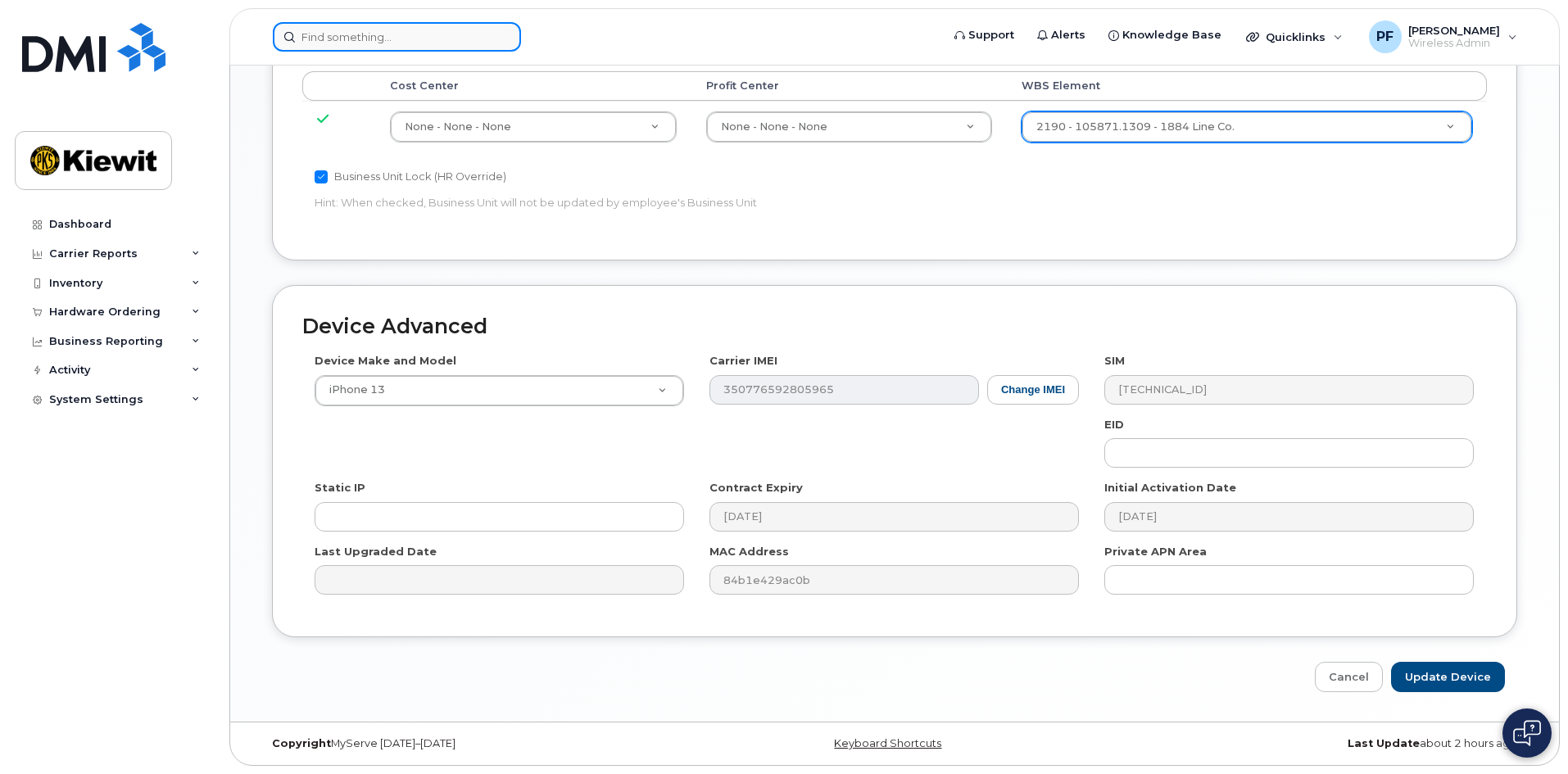
click at [326, 31] on input at bounding box center [396, 37] width 248 height 30
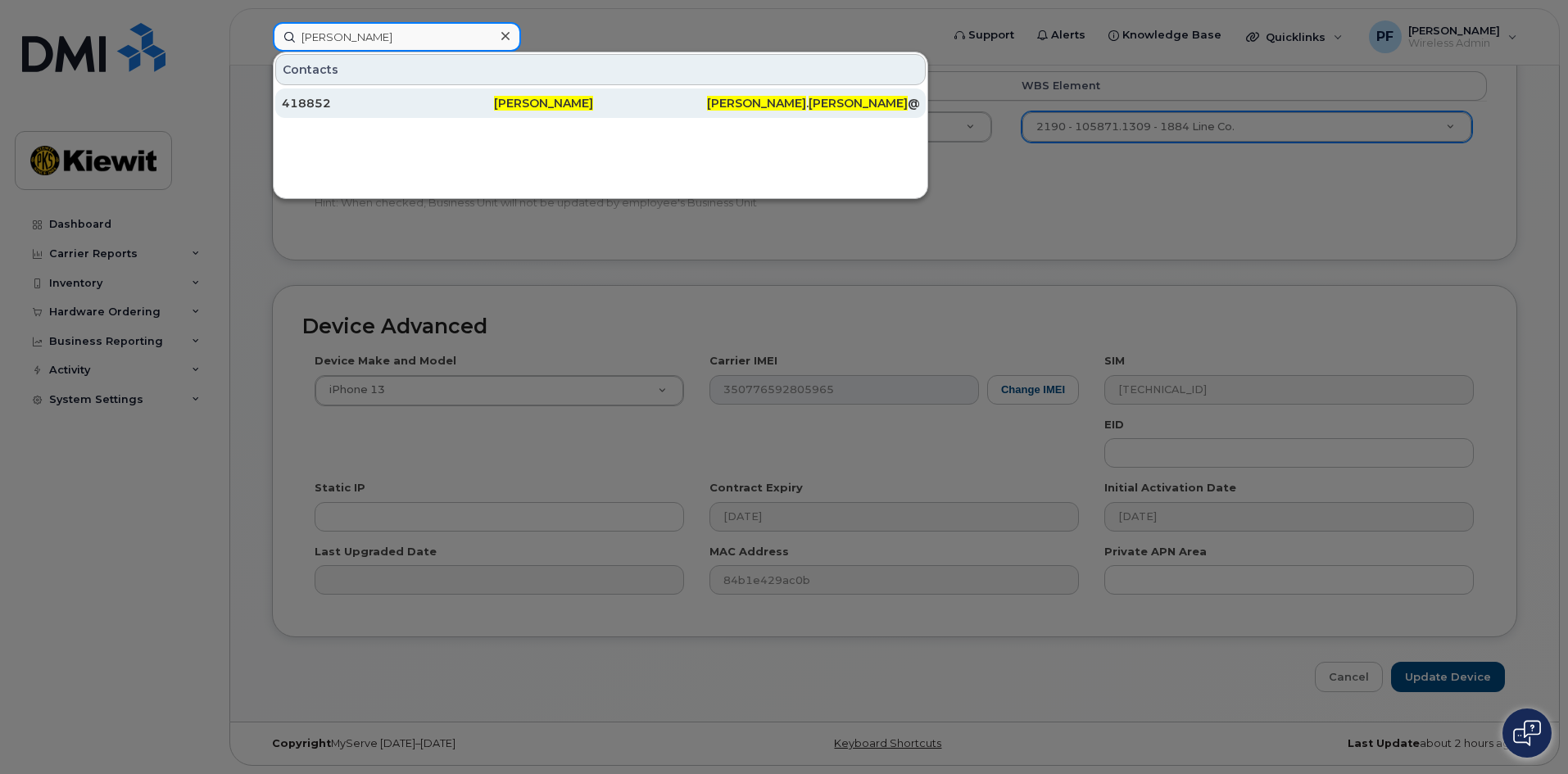
type input "amy urbina"
click at [339, 108] on div "418852" at bounding box center [387, 103] width 212 height 17
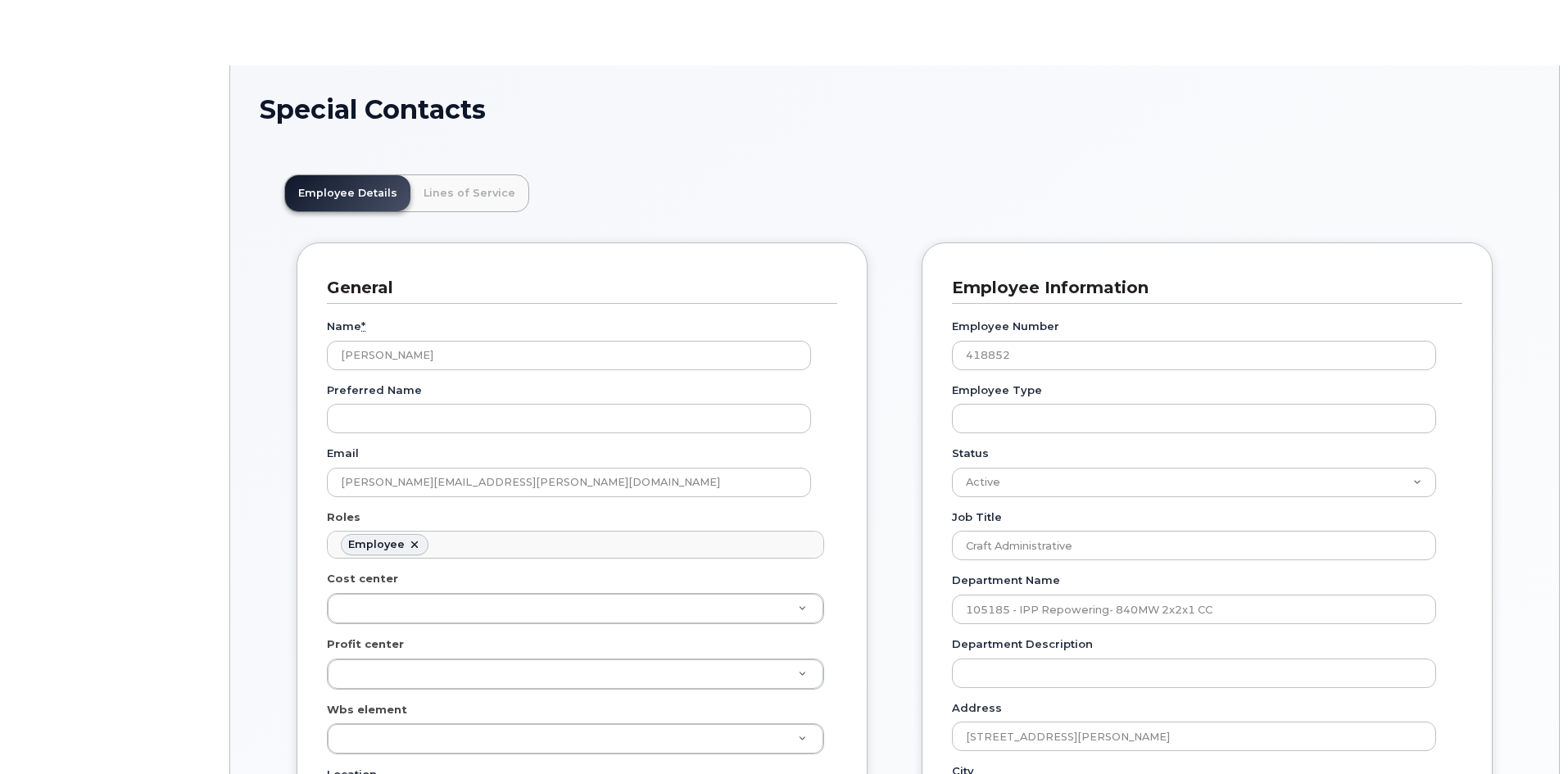
scroll to position [48, 0]
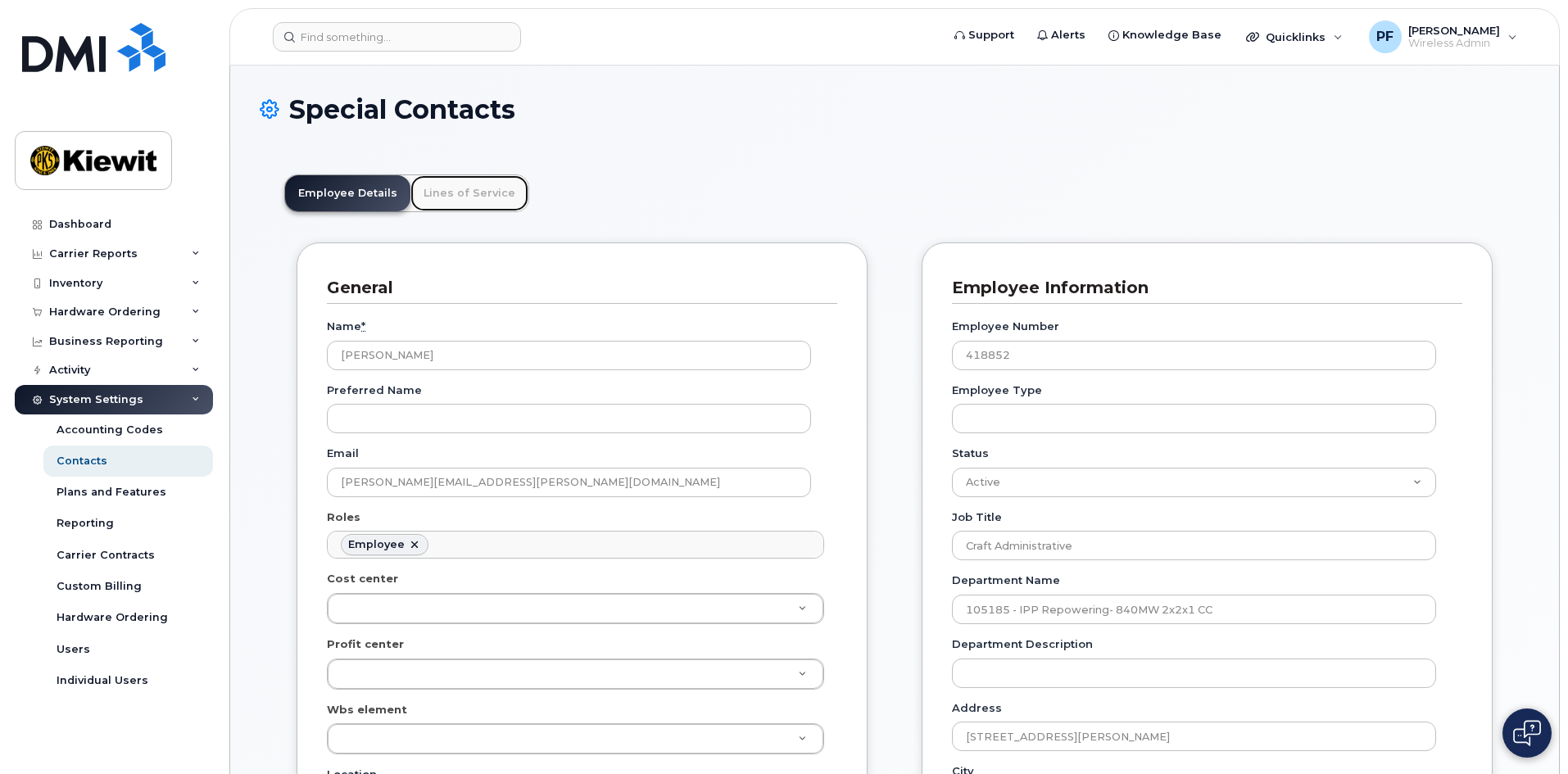
click at [441, 178] on link "Lines of Service" at bounding box center [469, 193] width 118 height 36
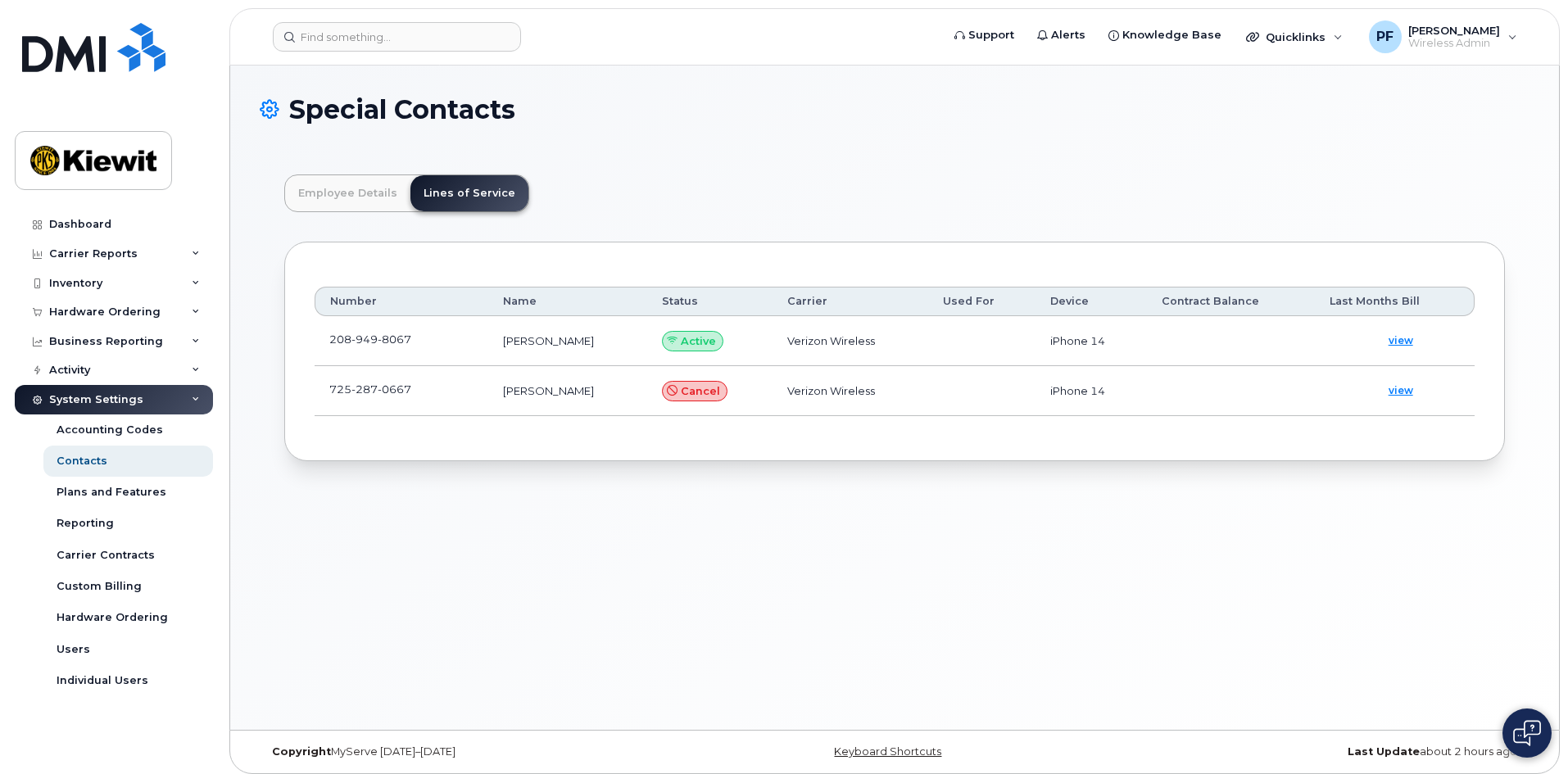
click at [434, 337] on td "208 949 8067" at bounding box center [401, 341] width 174 height 50
click at [419, 340] on span at bounding box center [424, 343] width 13 height 13
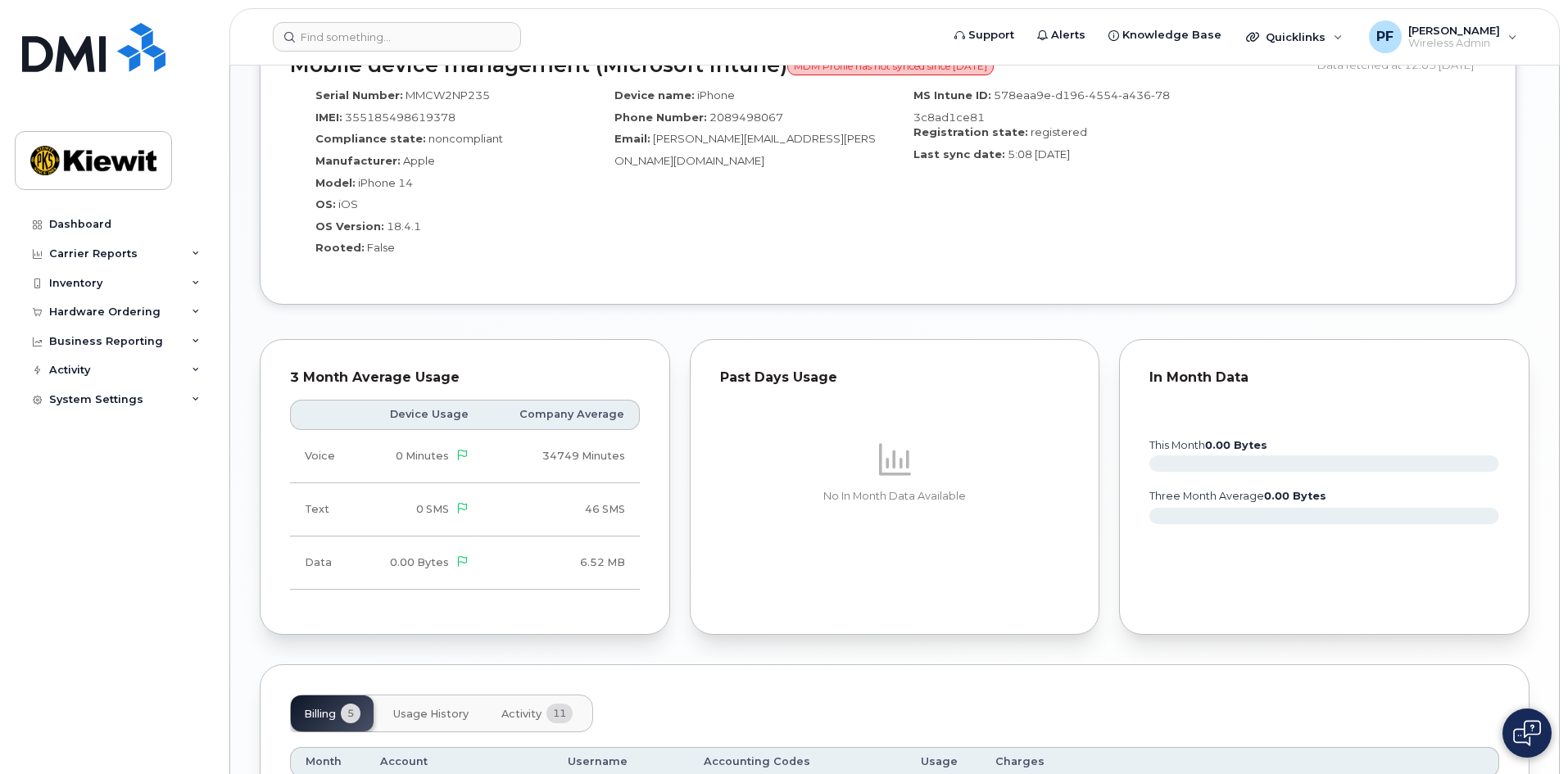
scroll to position [1475, 0]
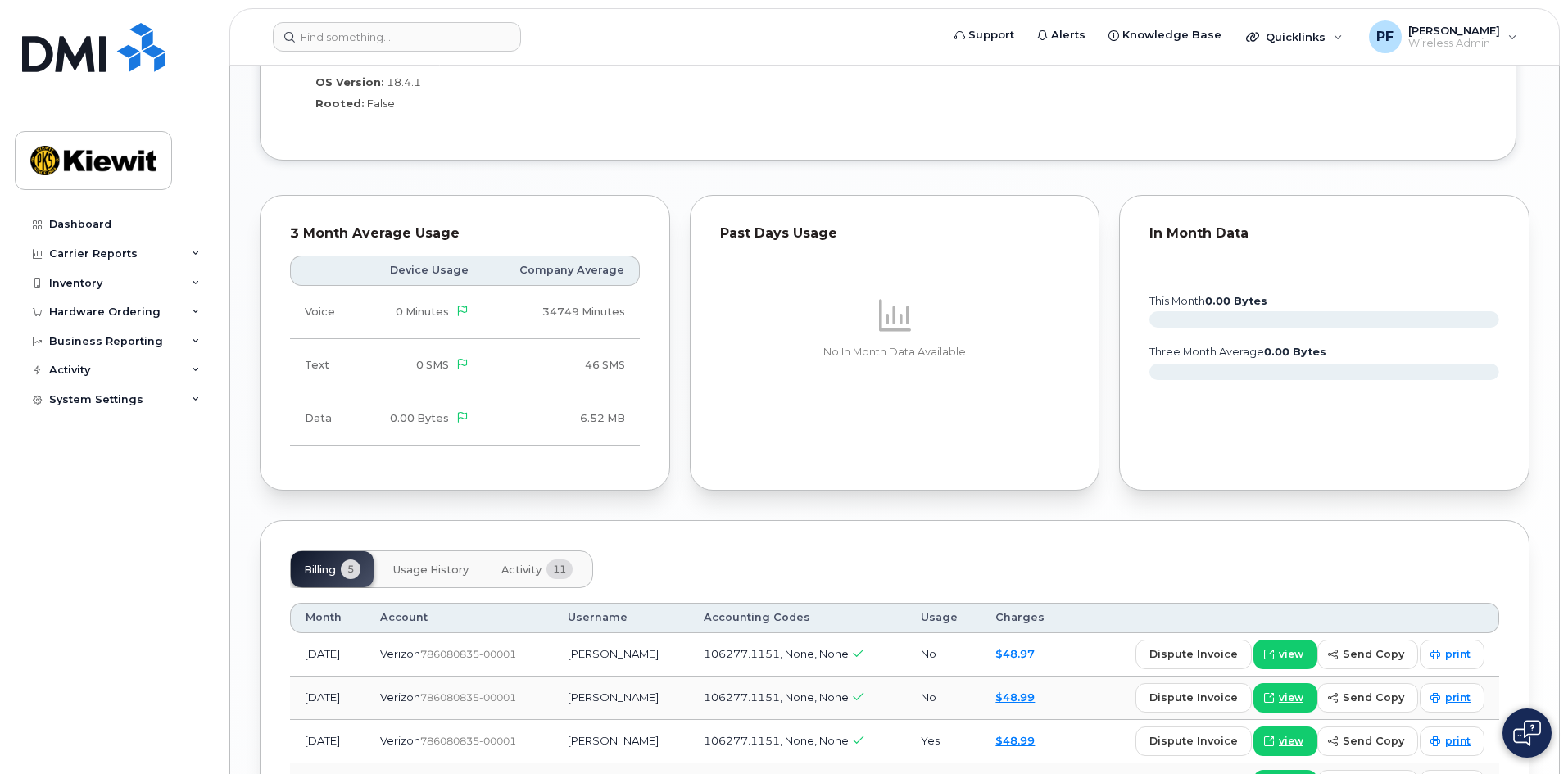
click at [432, 564] on span "Usage History" at bounding box center [430, 571] width 76 height 13
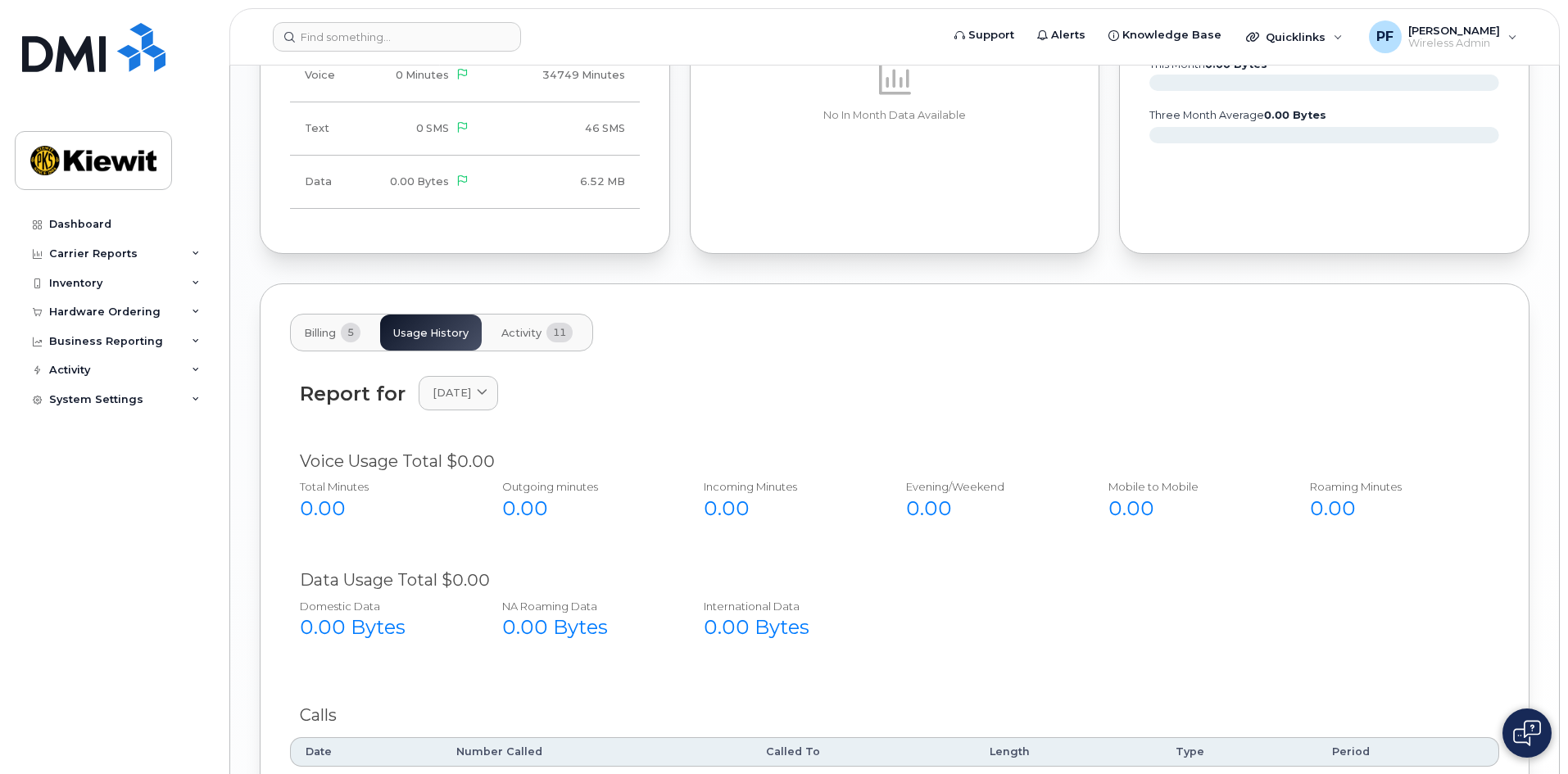
scroll to position [1720, 0]
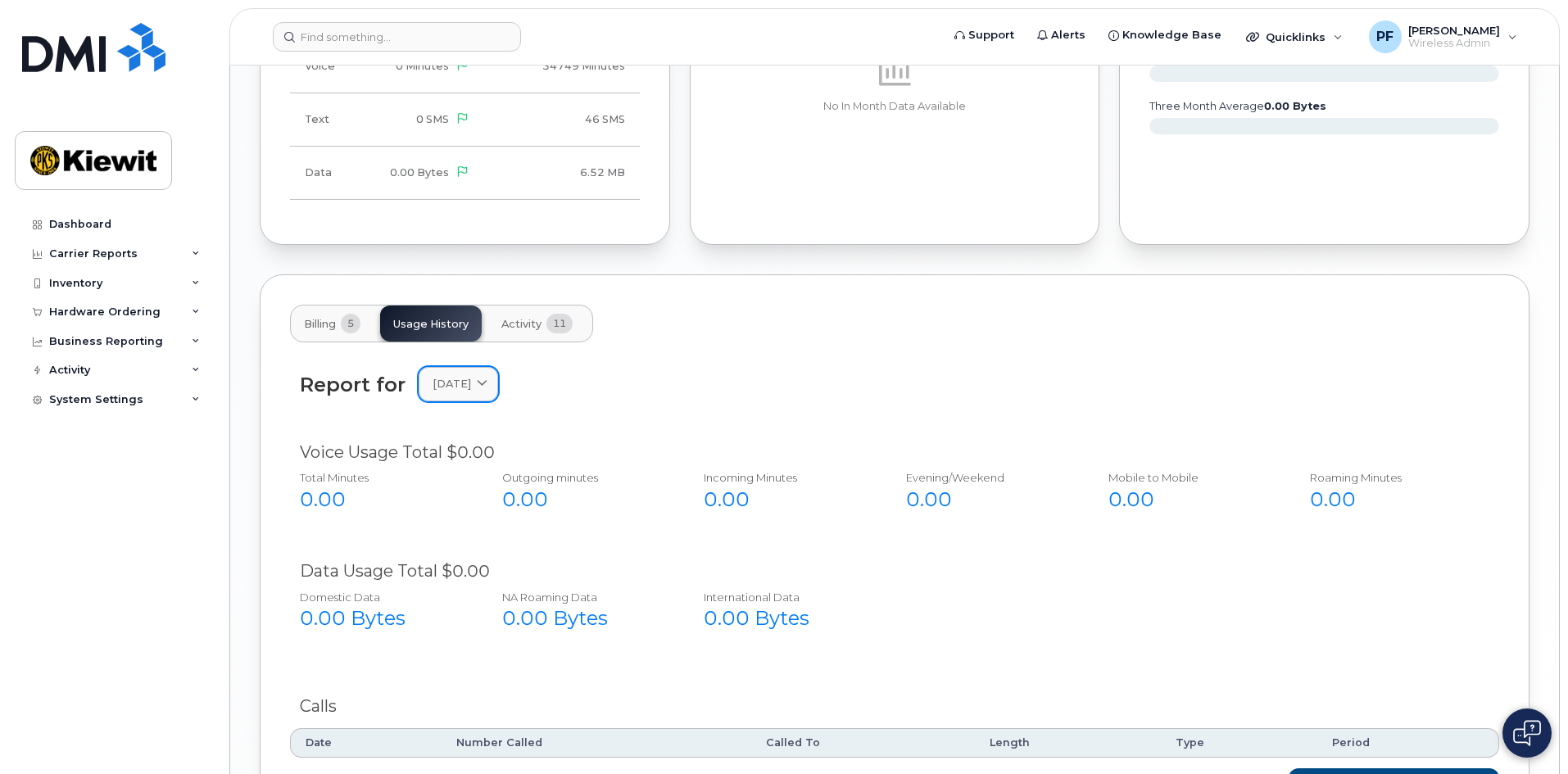
click at [465, 376] on span "[DATE]" at bounding box center [452, 384] width 38 height 16
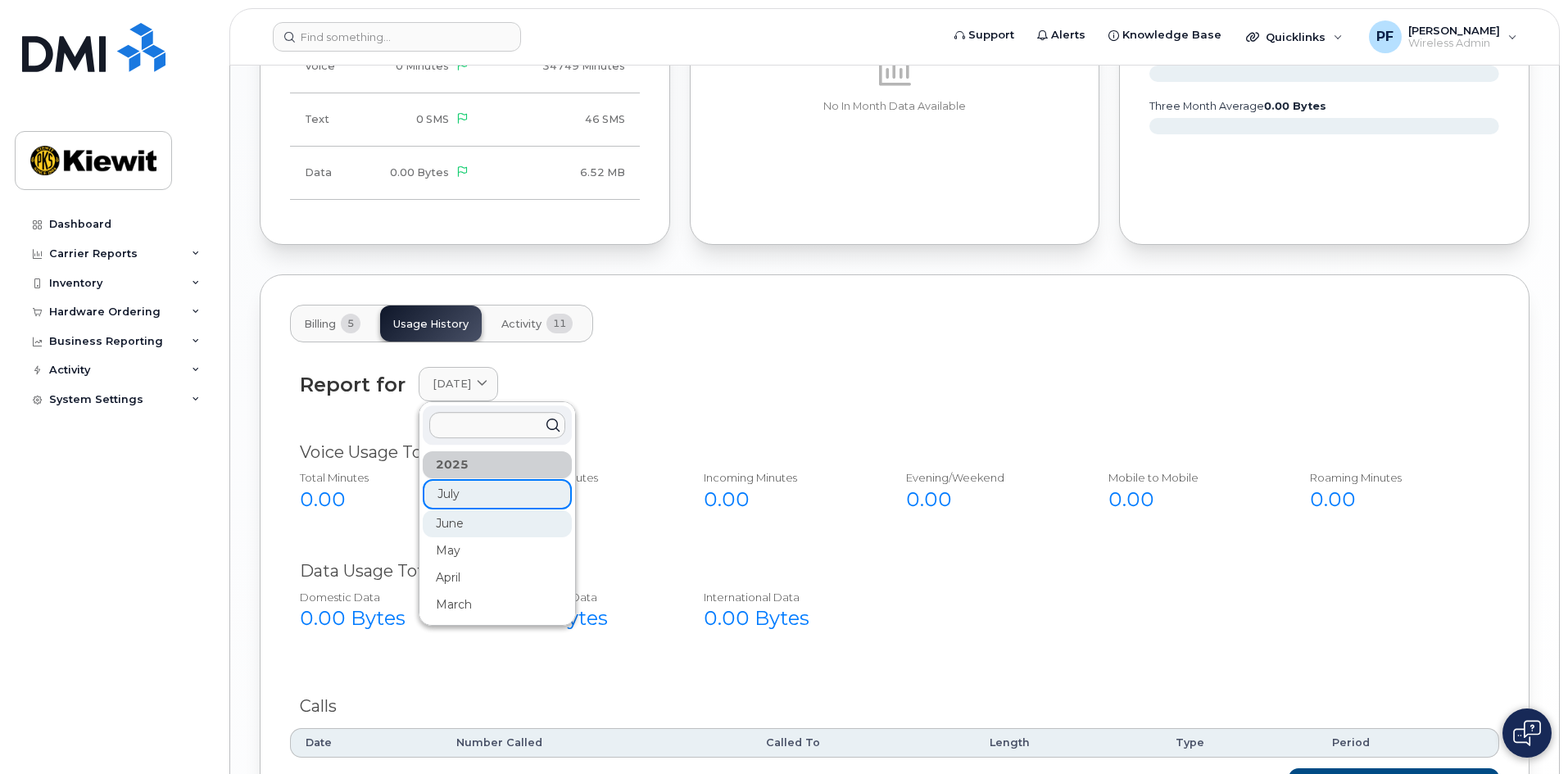
click at [450, 511] on div "June" at bounding box center [497, 524] width 149 height 27
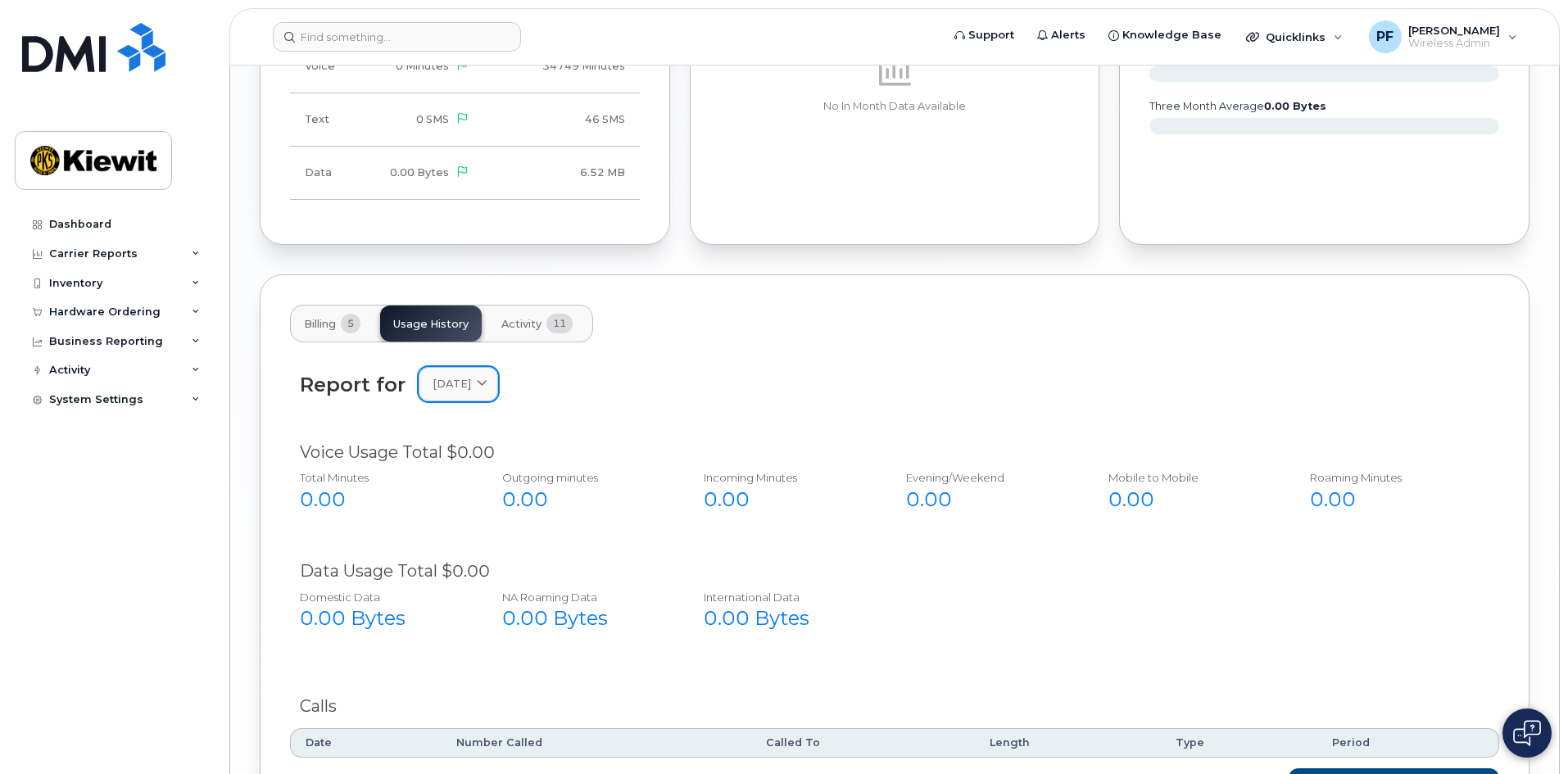
click at [450, 367] on link "[DATE]" at bounding box center [458, 384] width 80 height 33
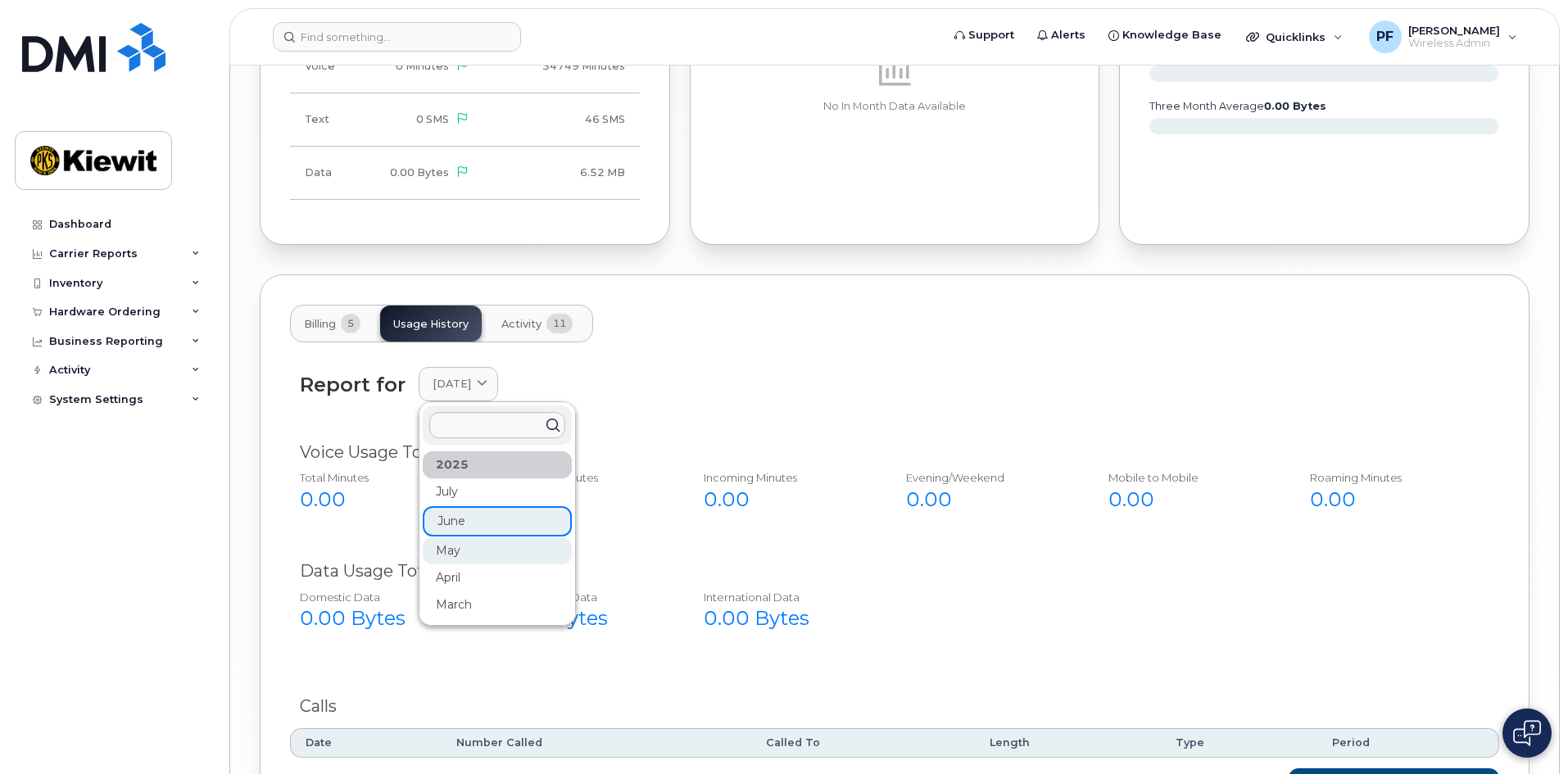
click at [450, 537] on div "May" at bounding box center [497, 551] width 149 height 27
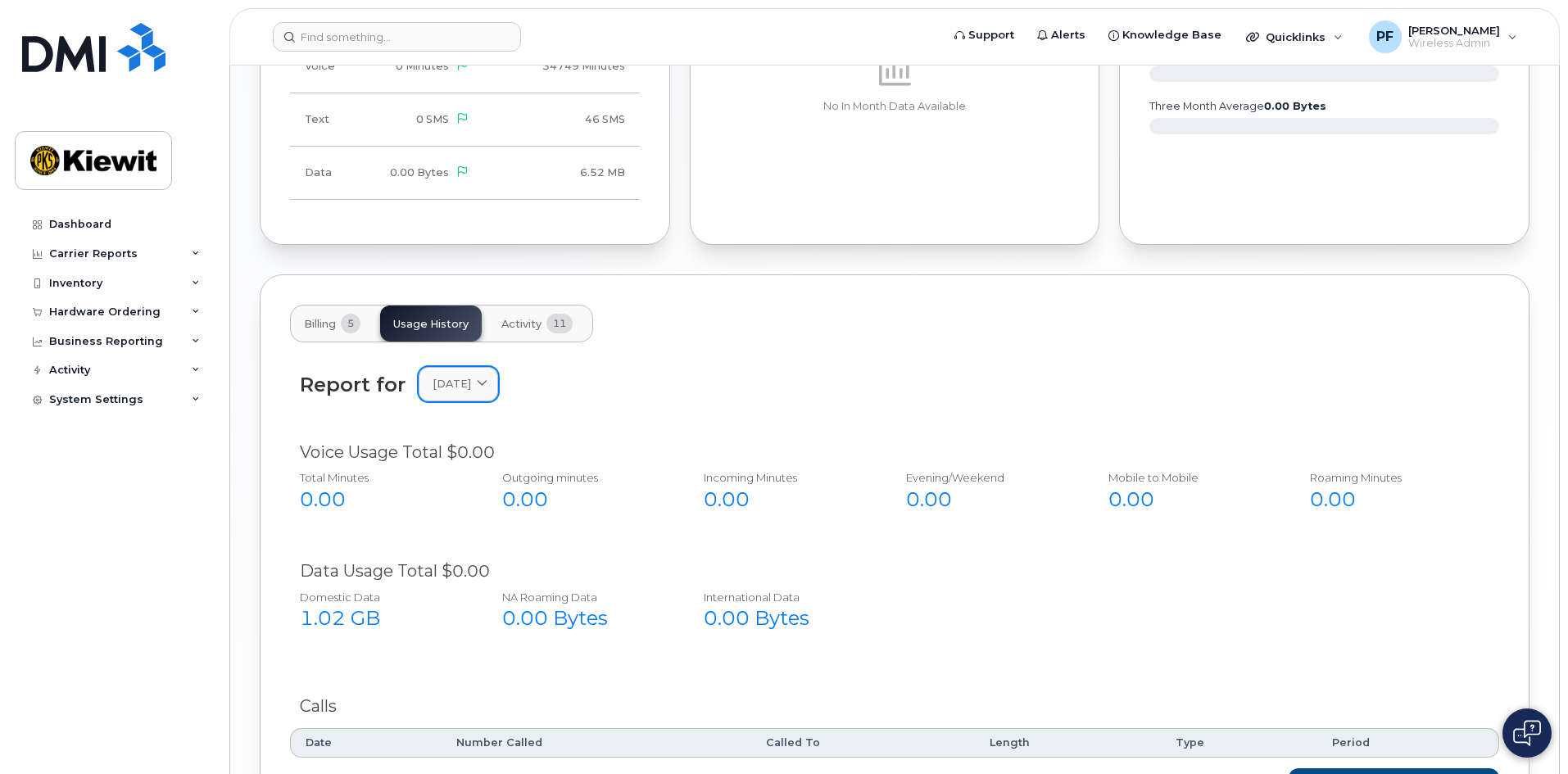
click at [474, 367] on link "[DATE]" at bounding box center [458, 384] width 80 height 33
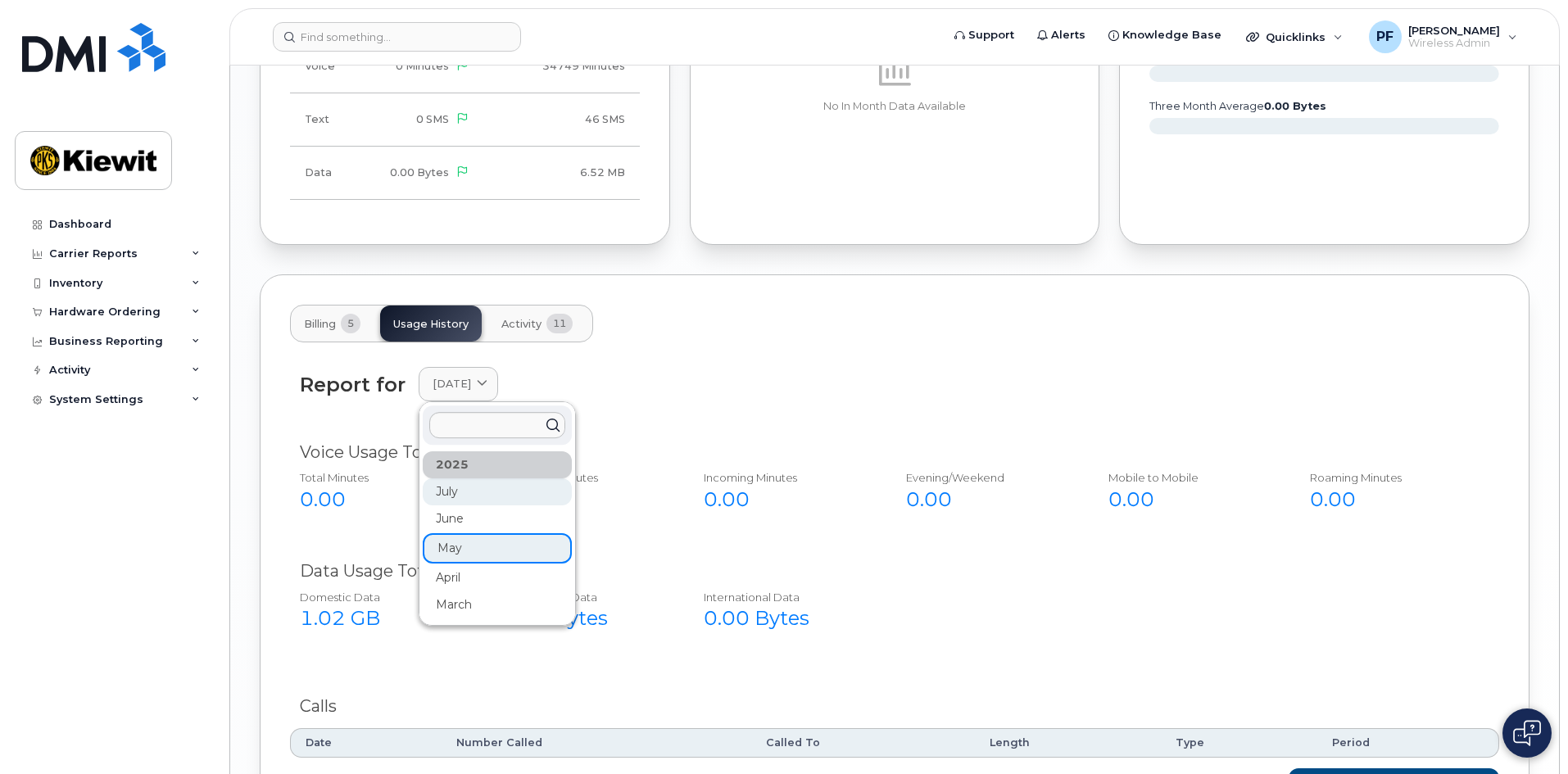
click at [460, 565] on div "July" at bounding box center [497, 578] width 149 height 27
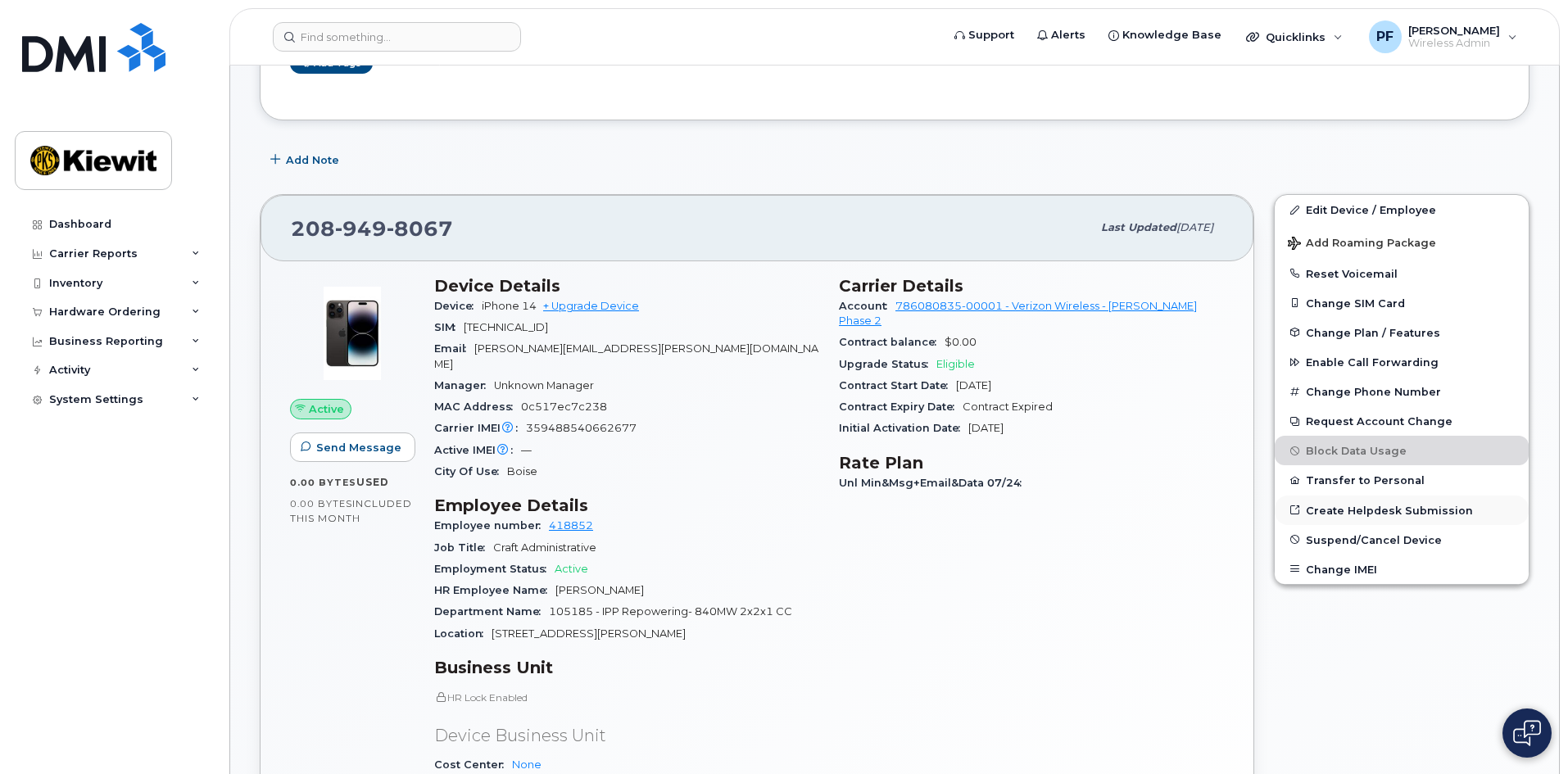
scroll to position [328, 0]
click at [1355, 541] on span "Suspend/Cancel Device" at bounding box center [1374, 541] width 136 height 12
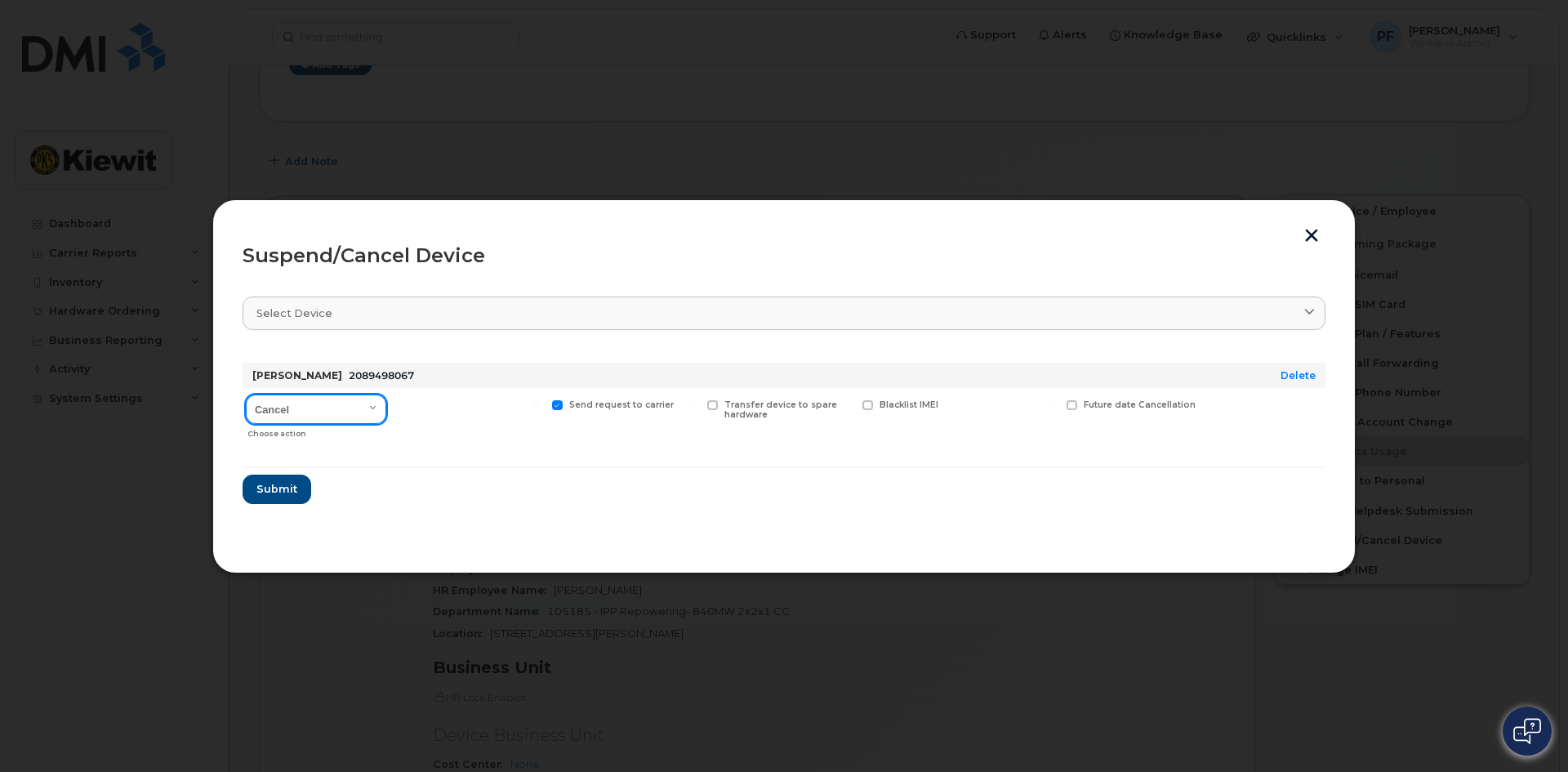
click at [317, 405] on select "Cancel Suspend - Reduced Rate Suspend - Full Rate Suspend - Lost Device/Stolen …" at bounding box center [316, 409] width 141 height 30
select select "[object Object]"
click at [246, 394] on select "Cancel Suspend - Reduced Rate Suspend - Full Rate Suspend - Lost Device/Stolen …" at bounding box center [316, 409] width 141 height 30
click at [426, 408] on span "Available for new activations/redeployments" at bounding box center [475, 410] width 123 height 22
click at [386, 408] on input "Available for new activations/redeployments" at bounding box center [382, 404] width 8 height 8
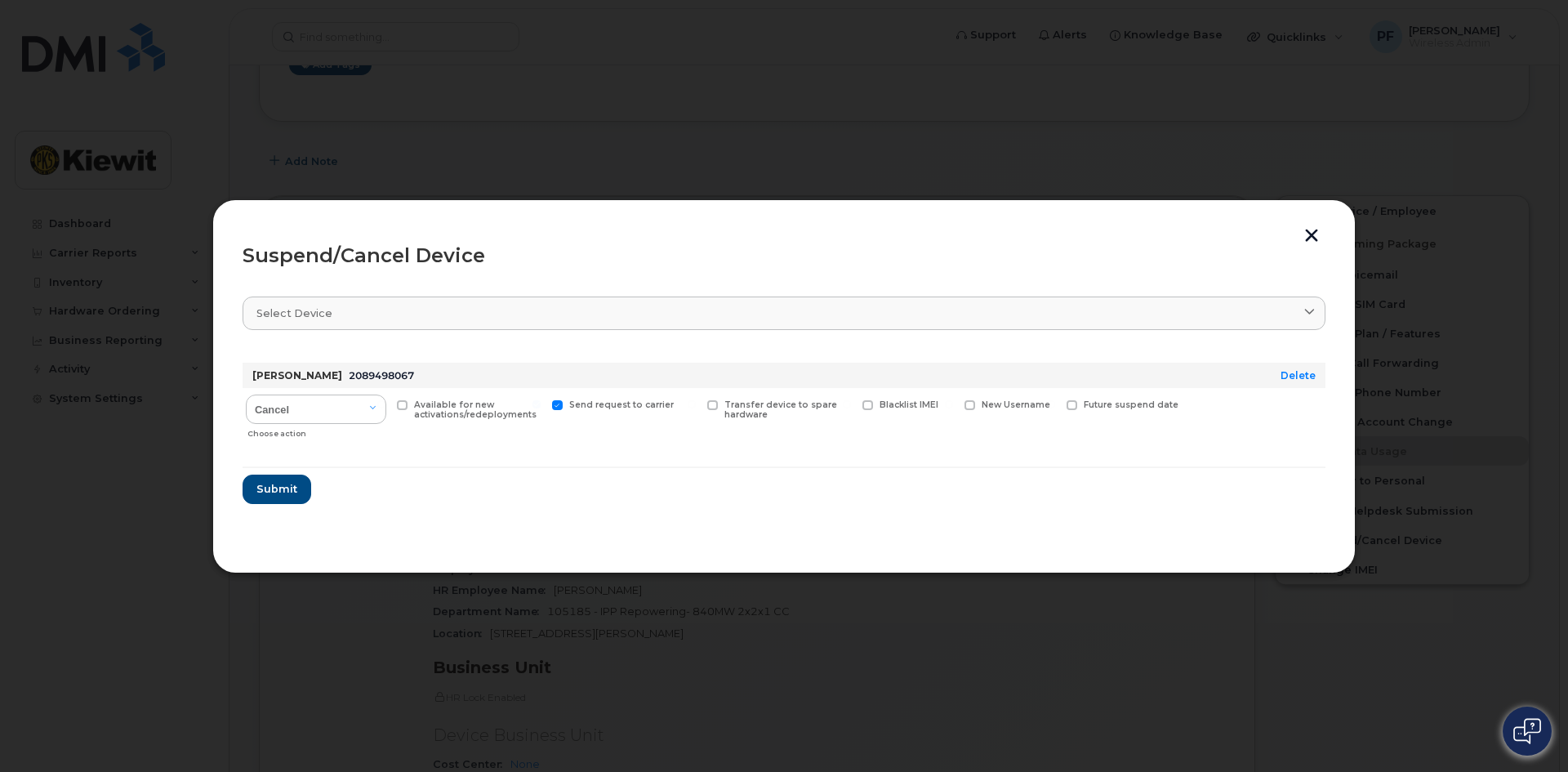
checkbox input "true"
click at [291, 481] on span "Submit" at bounding box center [276, 489] width 41 height 16
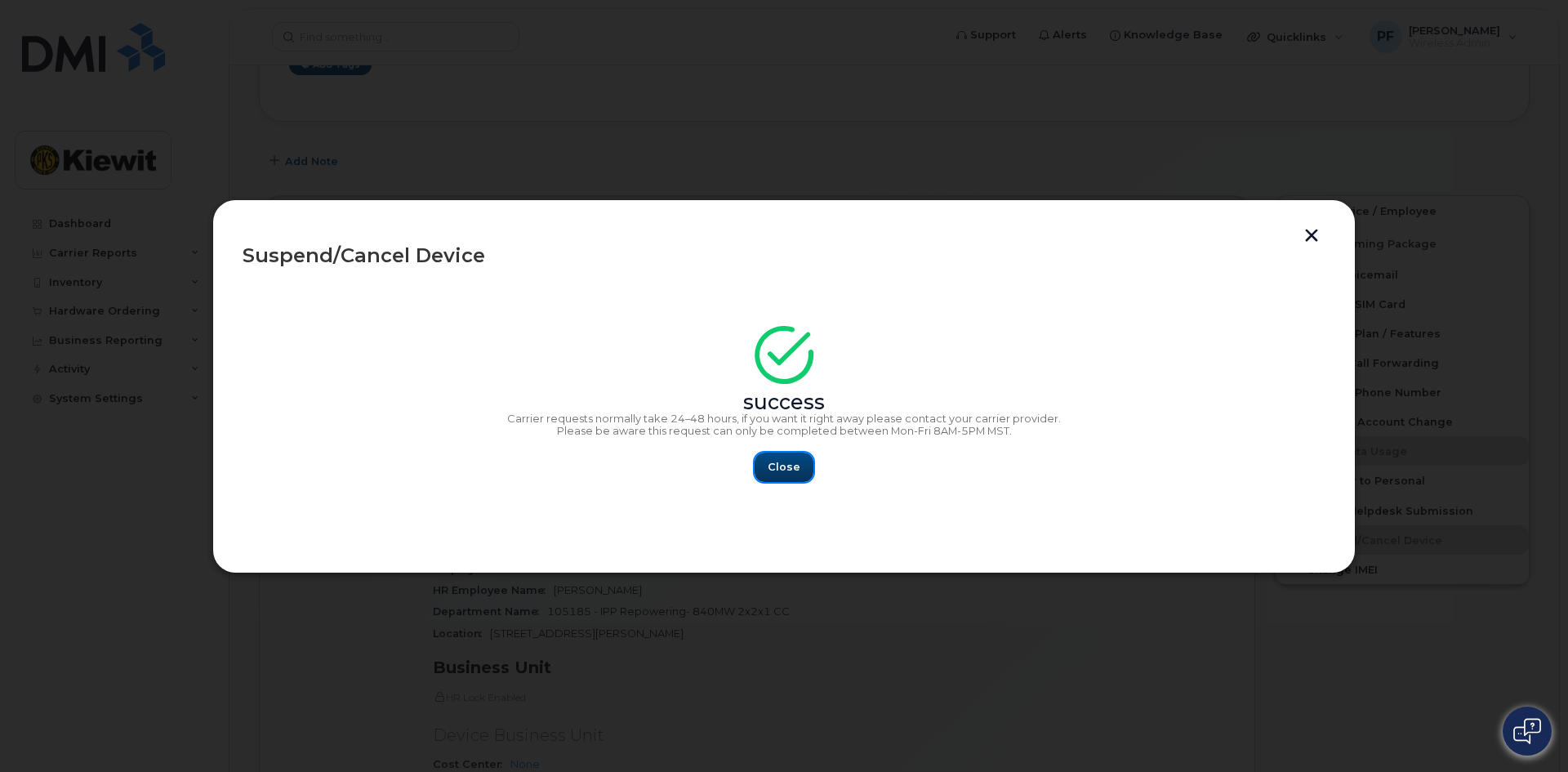
click at [755, 466] on div "Close" at bounding box center [784, 467] width 1083 height 30
click at [783, 467] on span "Close" at bounding box center [783, 466] width 32 height 16
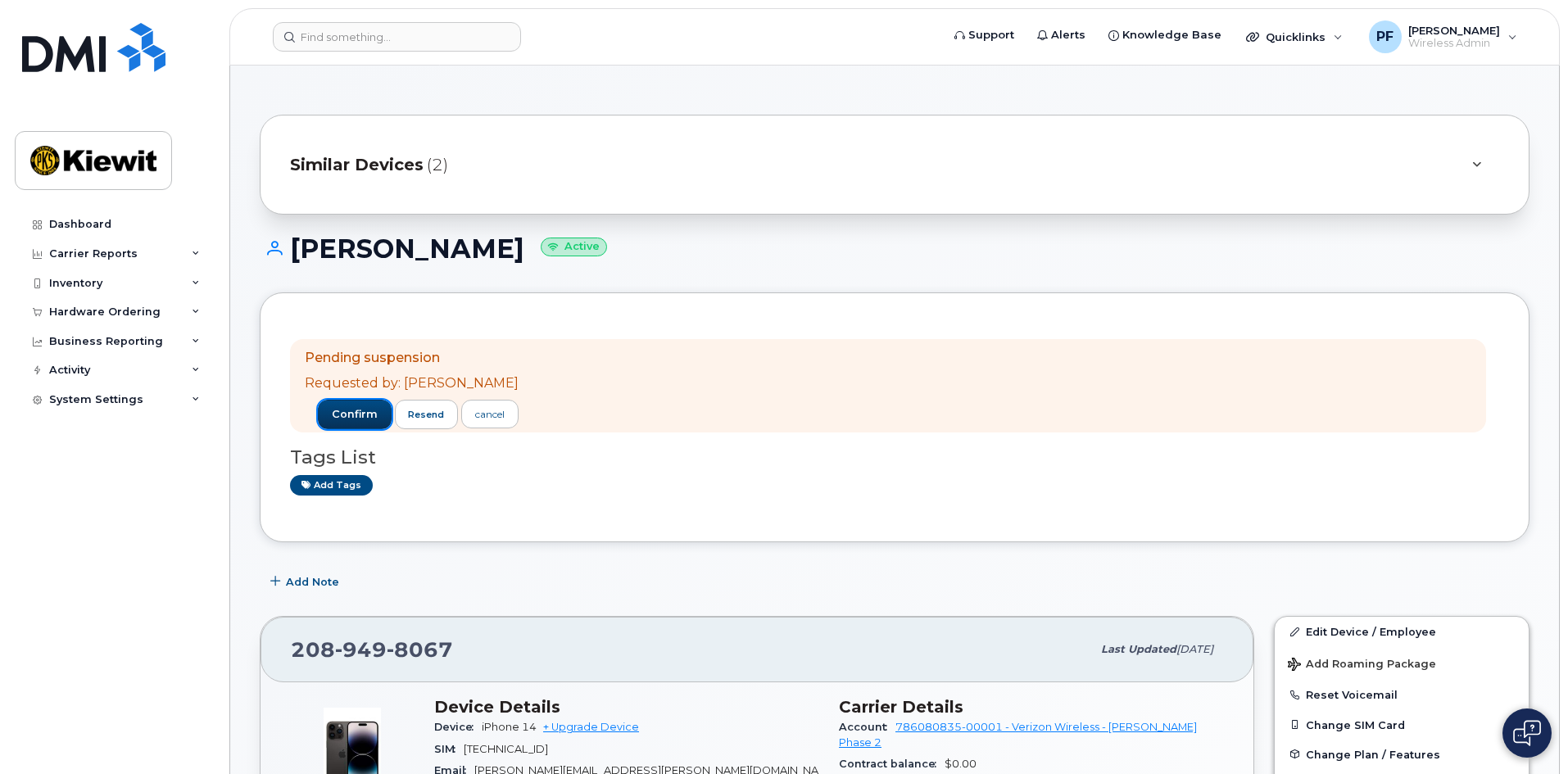
click at [331, 409] on span "confirm" at bounding box center [354, 414] width 46 height 15
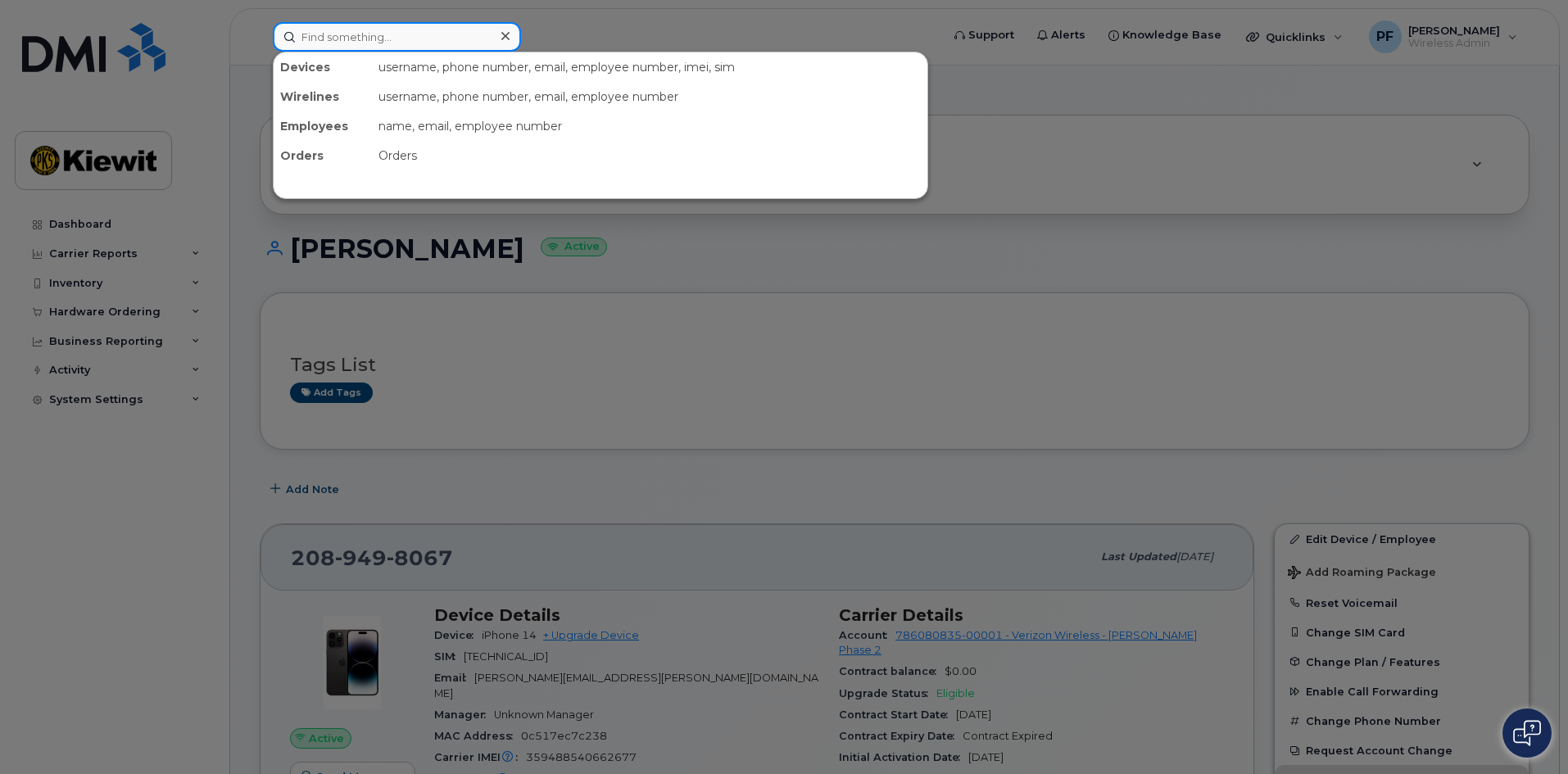
click at [383, 40] on input at bounding box center [396, 37] width 248 height 30
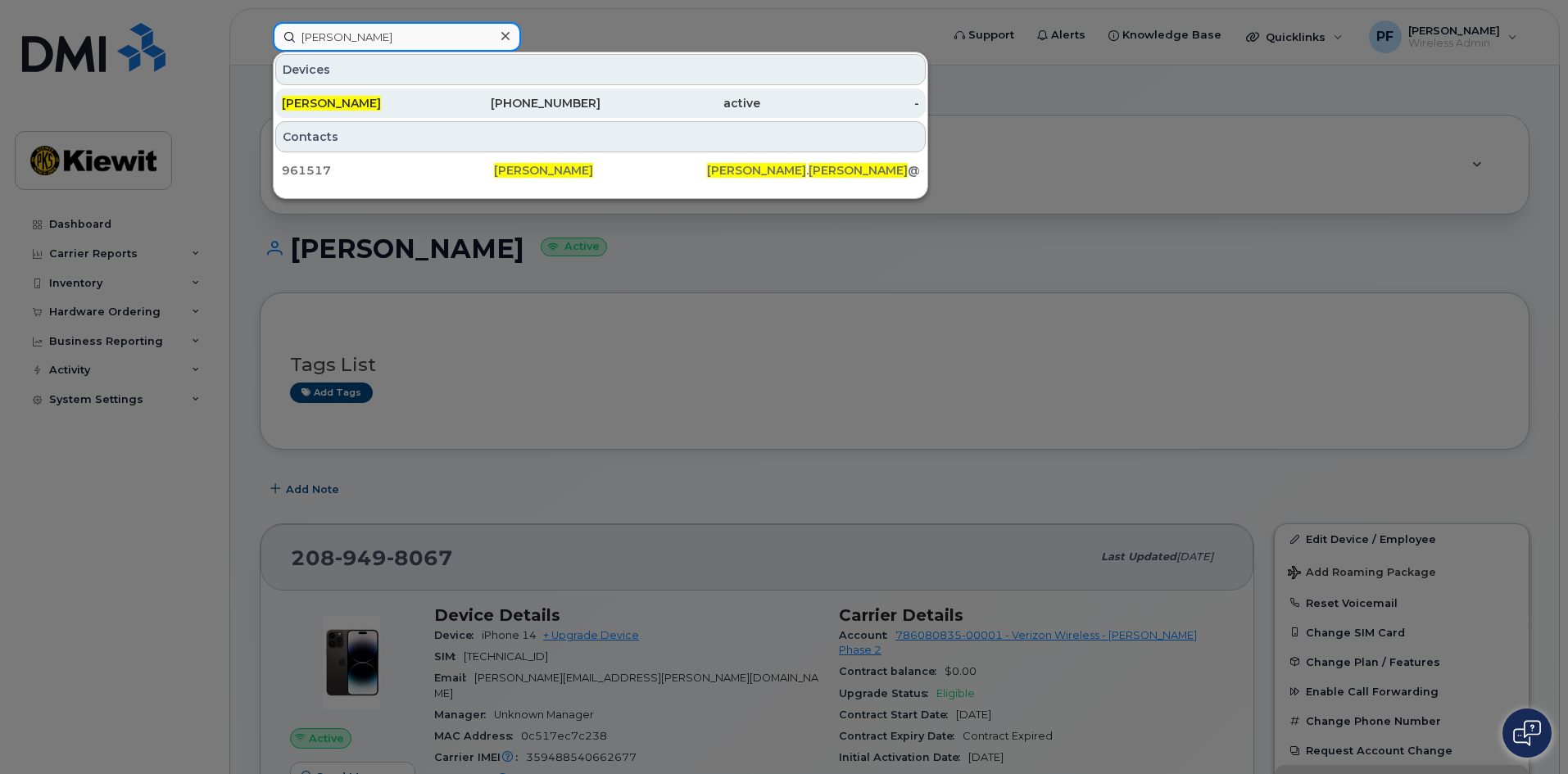
type input "[PERSON_NAME]"
click at [380, 97] on span "[PERSON_NAME]" at bounding box center [331, 103] width 99 height 15
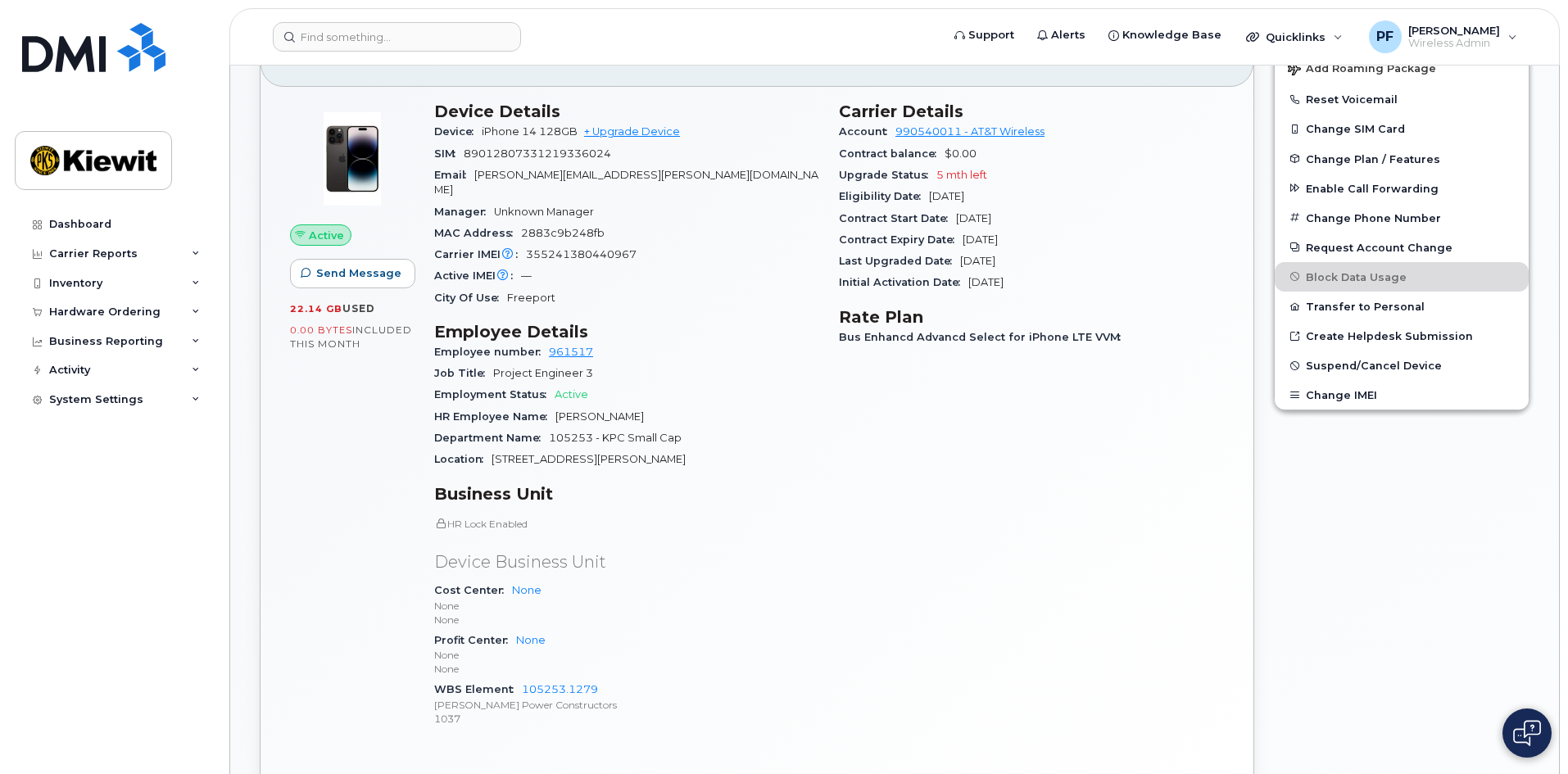
scroll to position [394, 0]
